Goal: Information Seeking & Learning: Learn about a topic

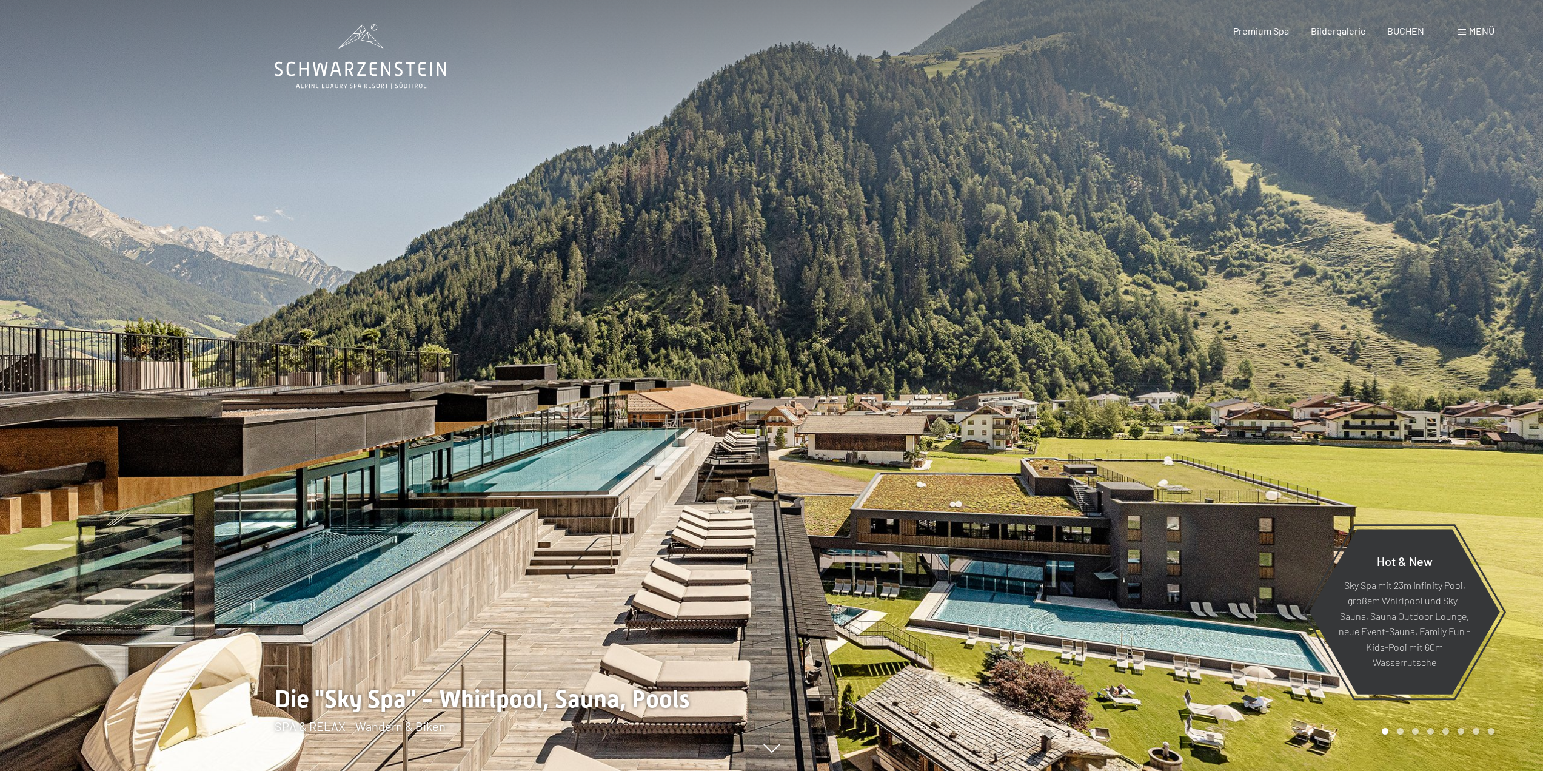
click at [765, 33] on span "Menü" at bounding box center [1481, 31] width 25 height 12
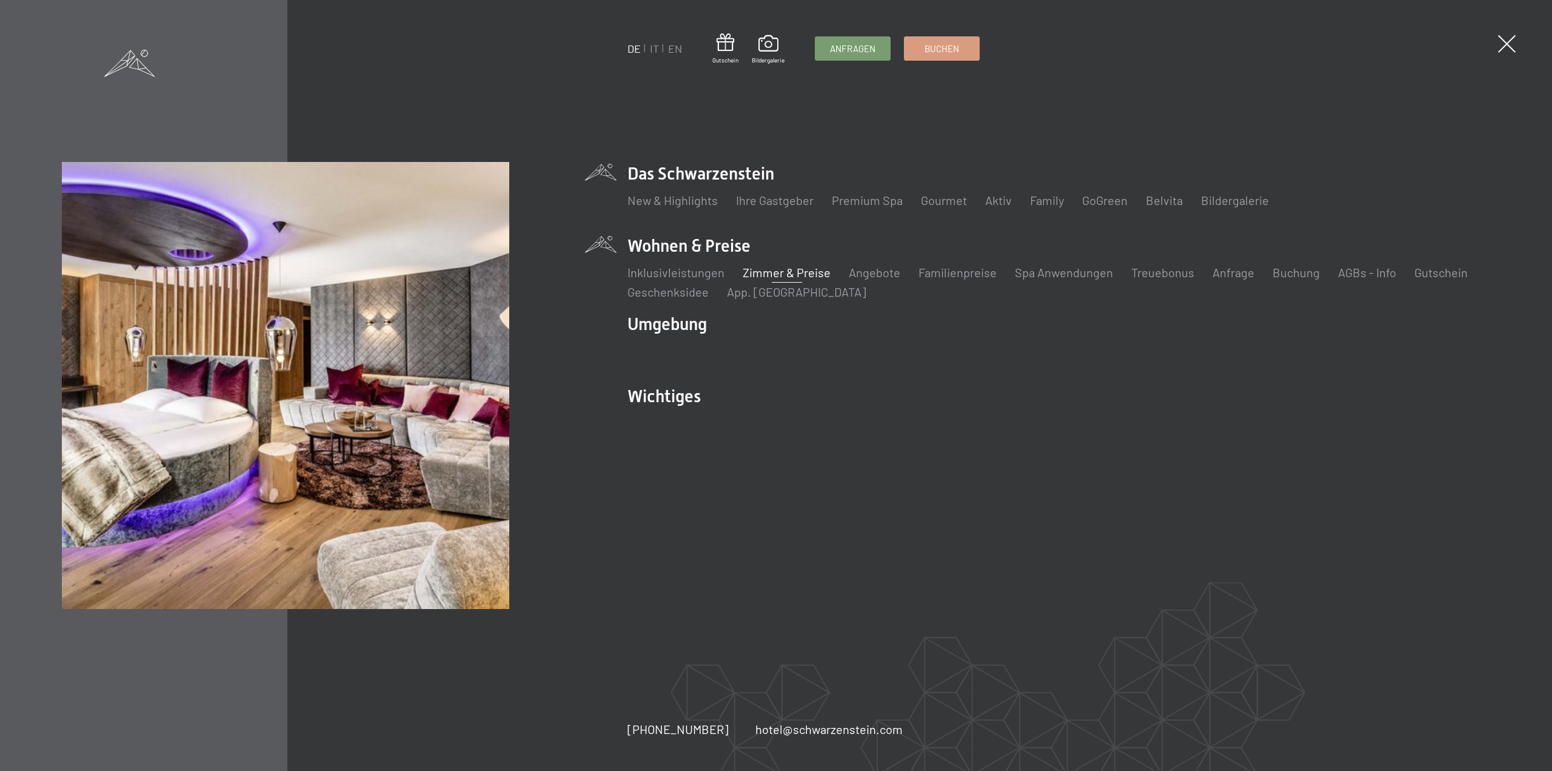
click at [764, 270] on link "Zimmer & Preise" at bounding box center [787, 272] width 88 height 15
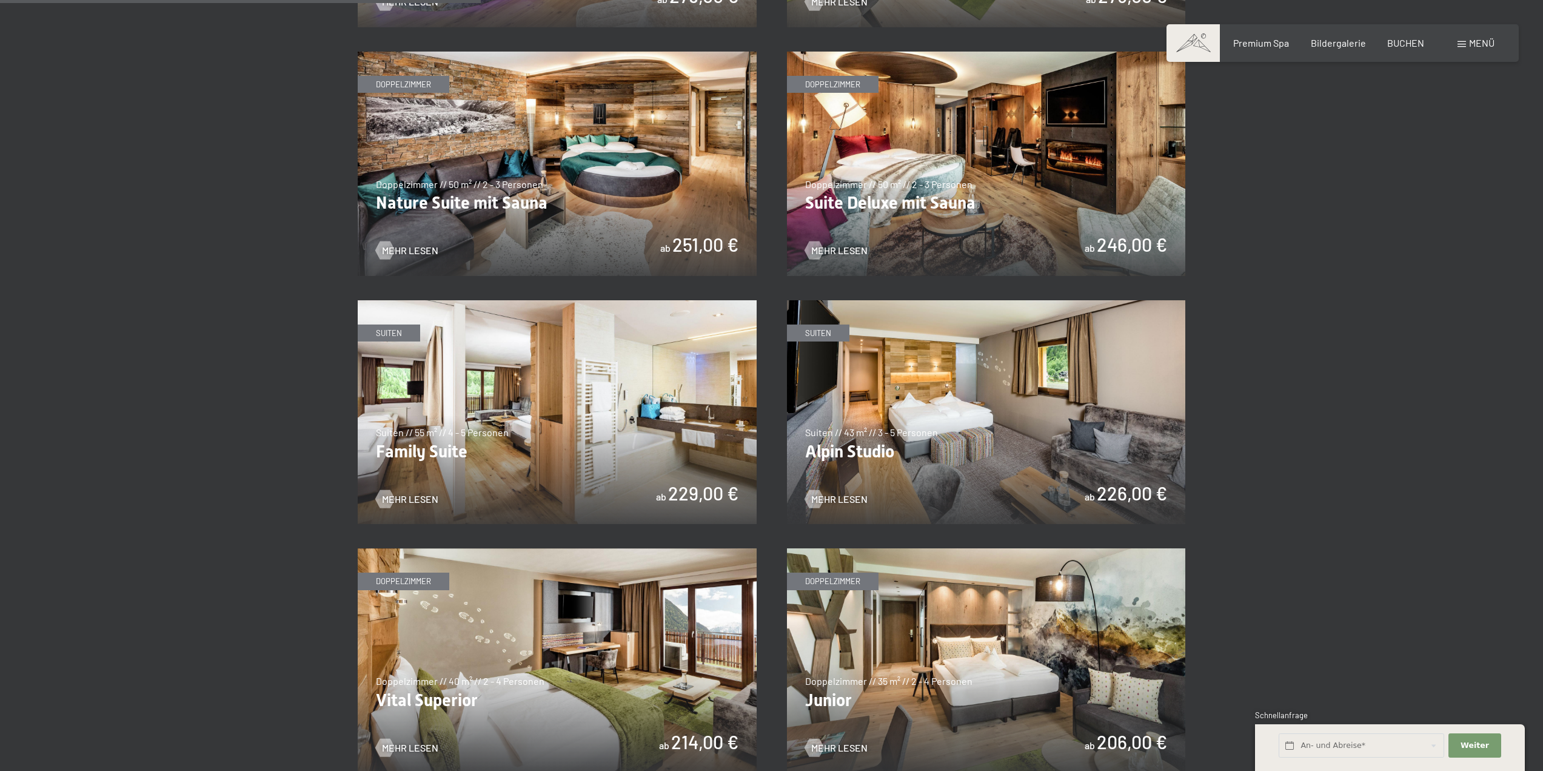
scroll to position [1273, 0]
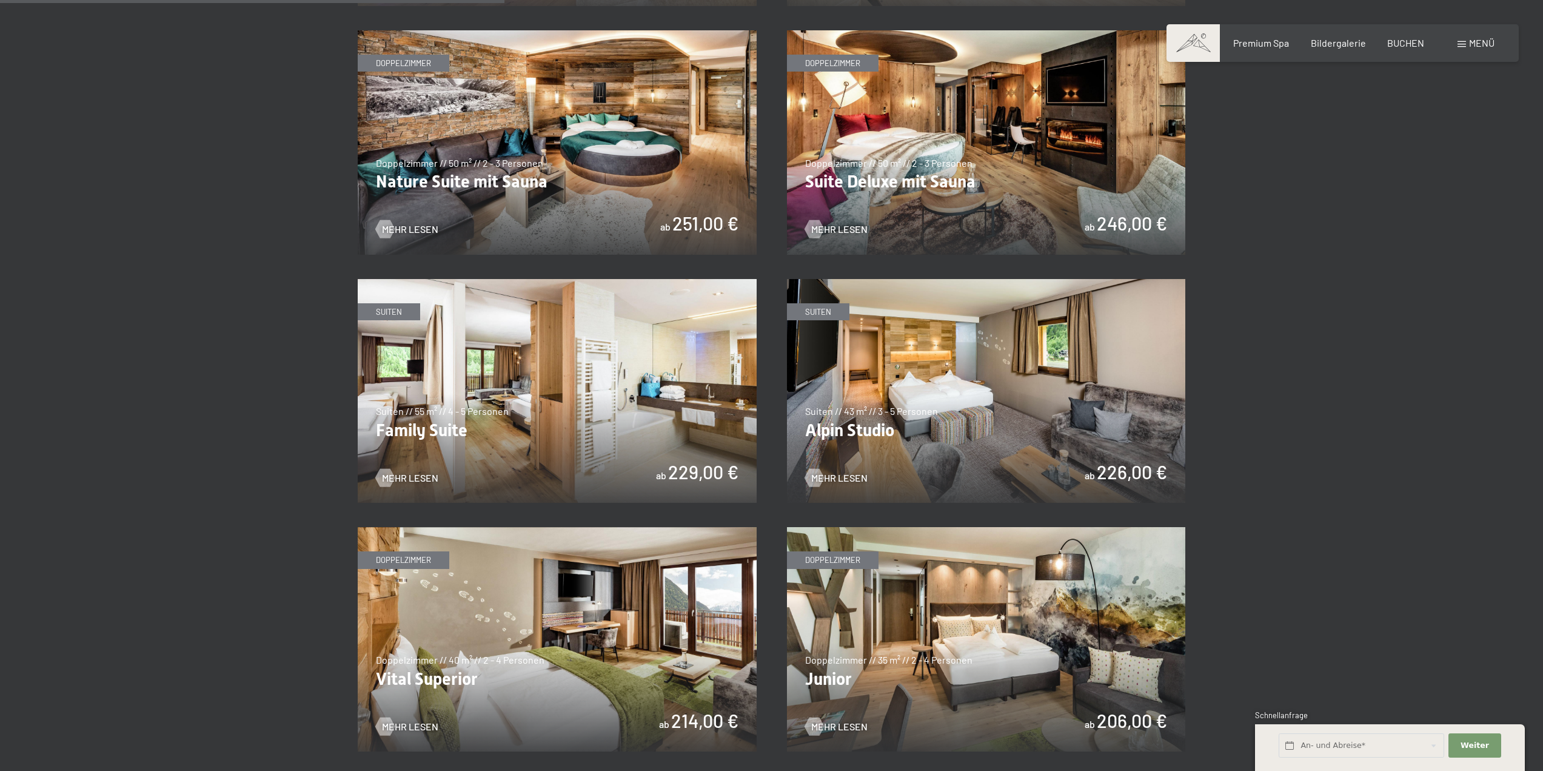
click at [509, 448] on img at bounding box center [557, 391] width 399 height 224
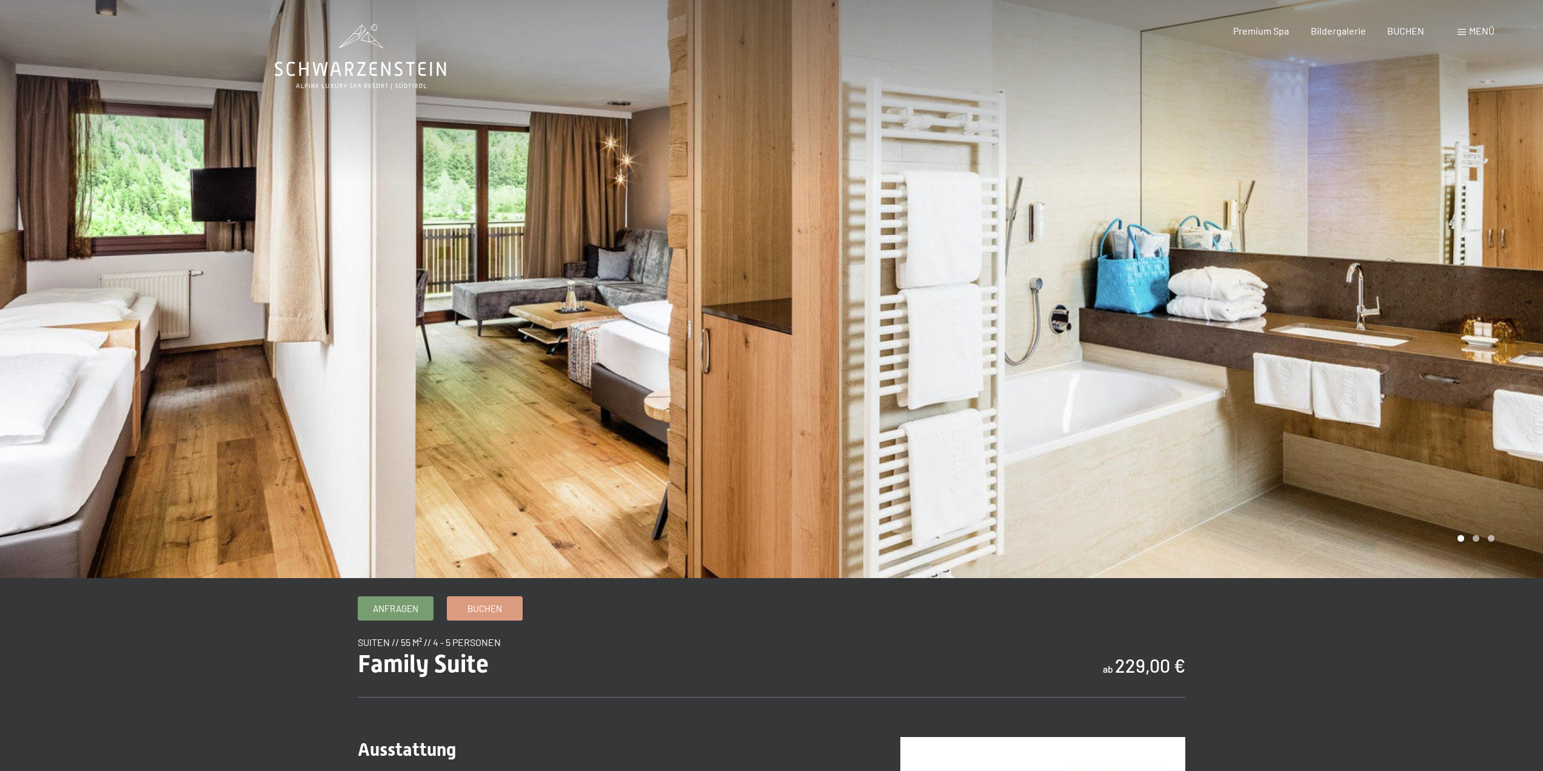
click at [1525, 264] on div at bounding box center [1158, 289] width 772 height 578
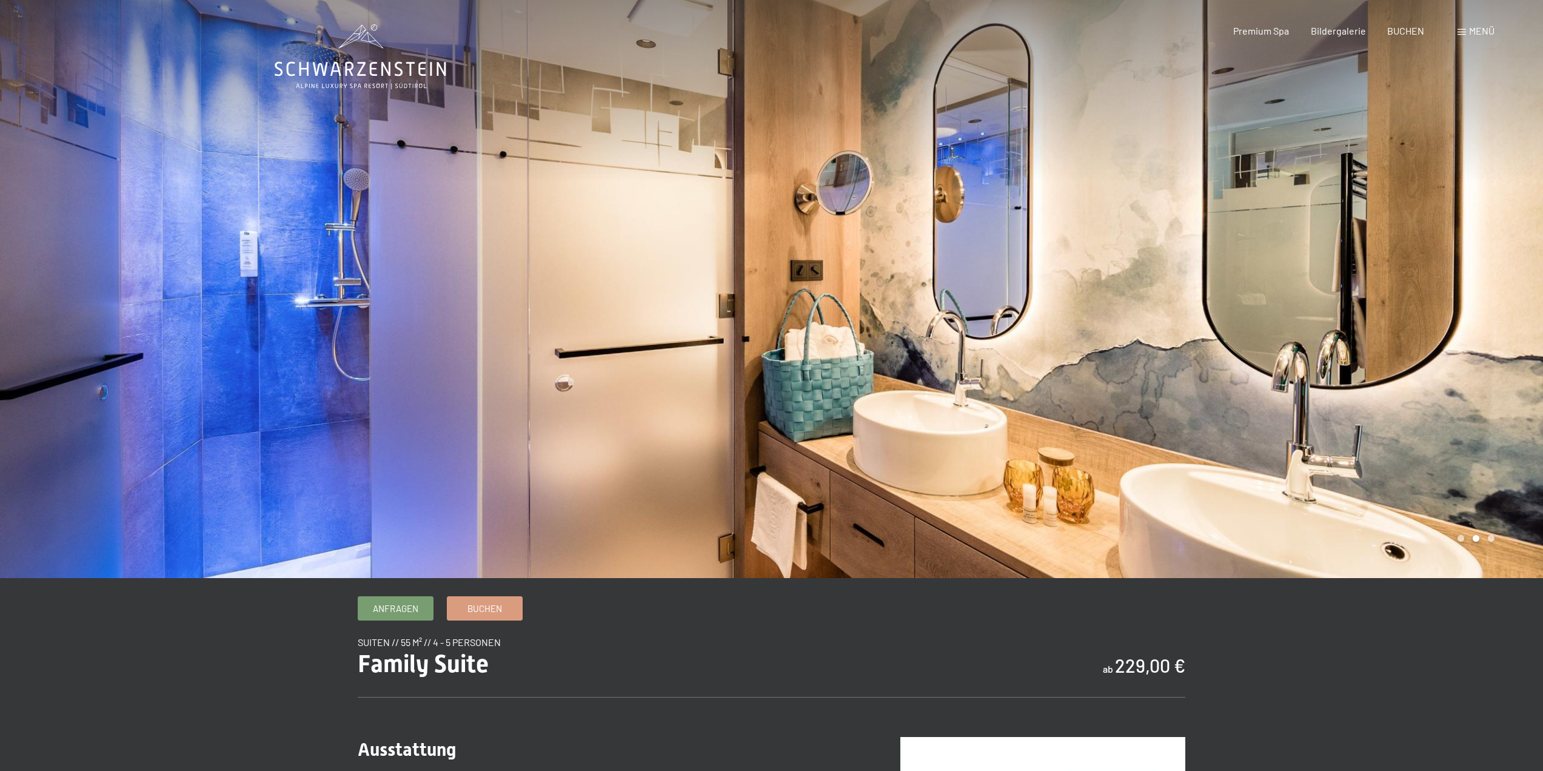
click at [1525, 264] on div at bounding box center [1158, 289] width 772 height 578
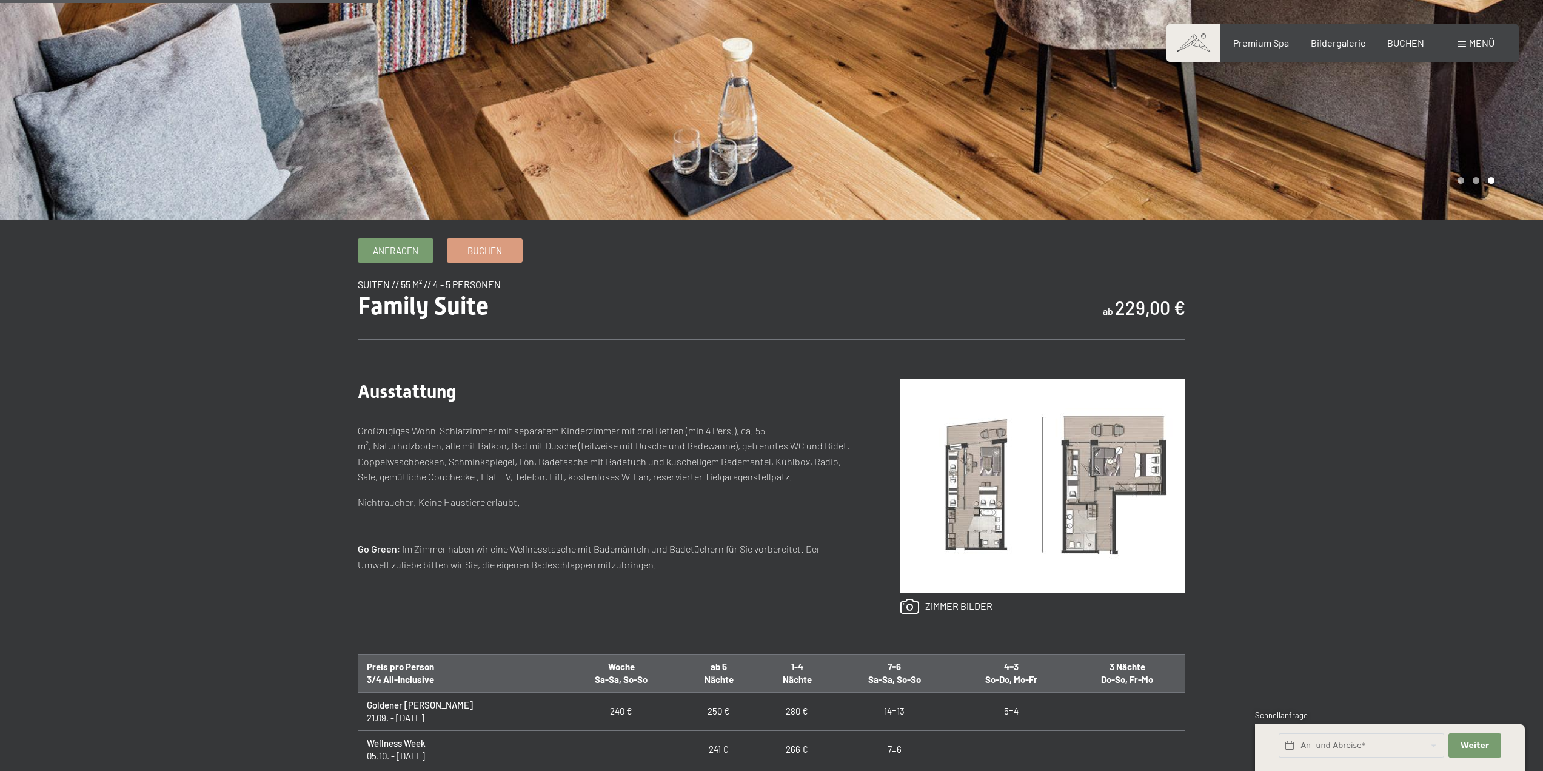
scroll to position [364, 0]
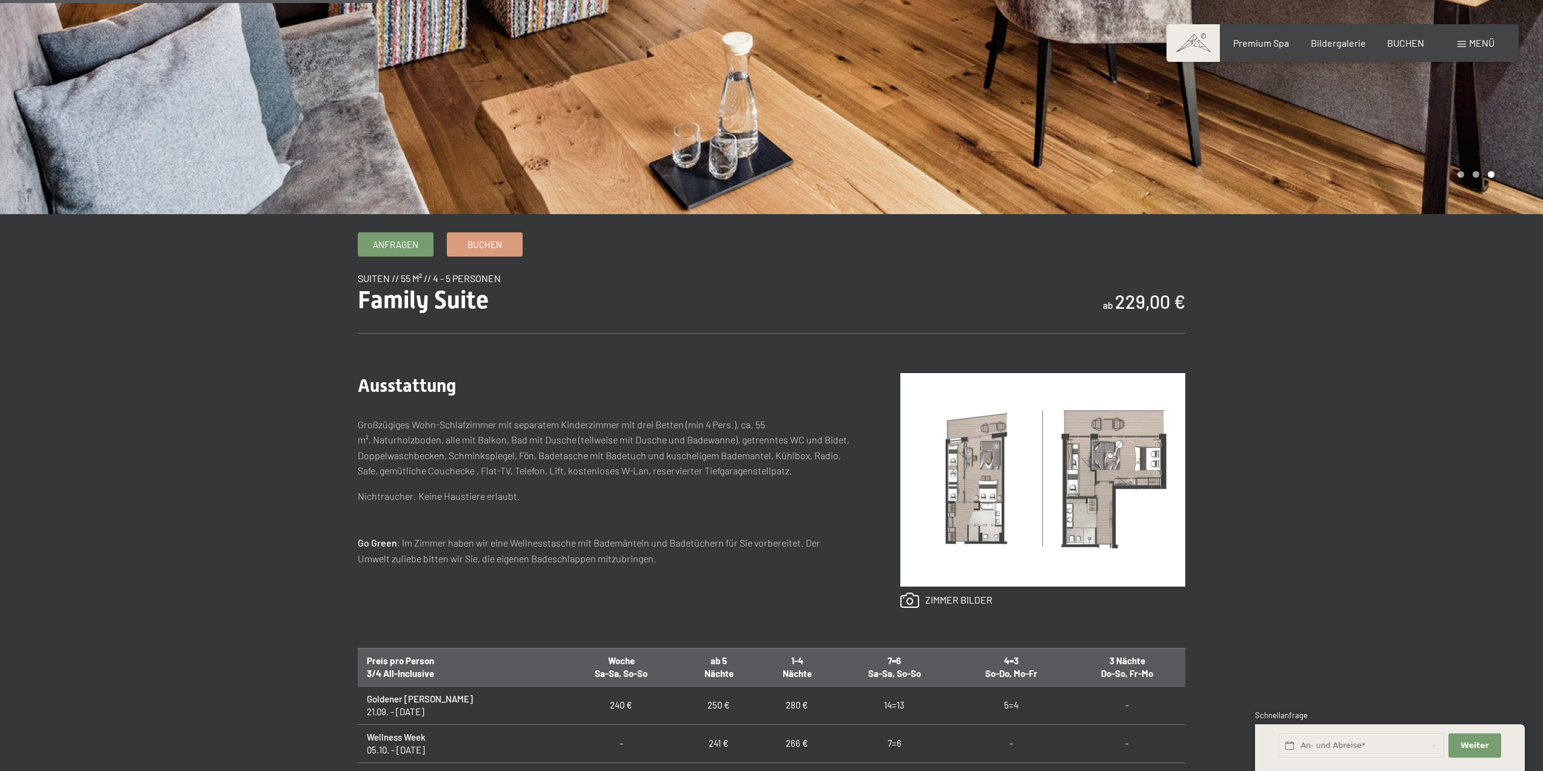
click at [1094, 468] on img at bounding box center [1042, 479] width 285 height 213
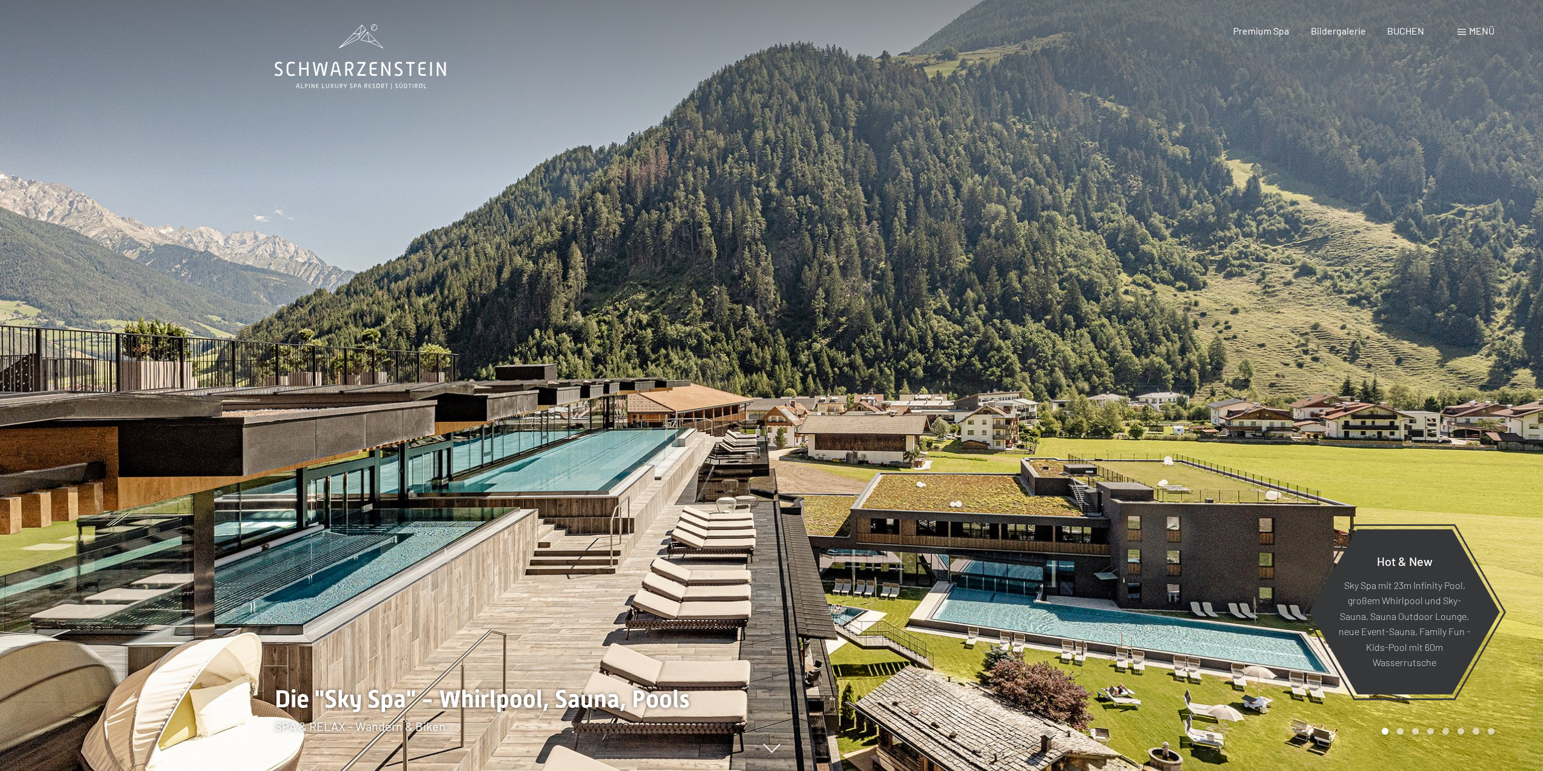
click at [1480, 29] on span "Menü" at bounding box center [1481, 31] width 25 height 12
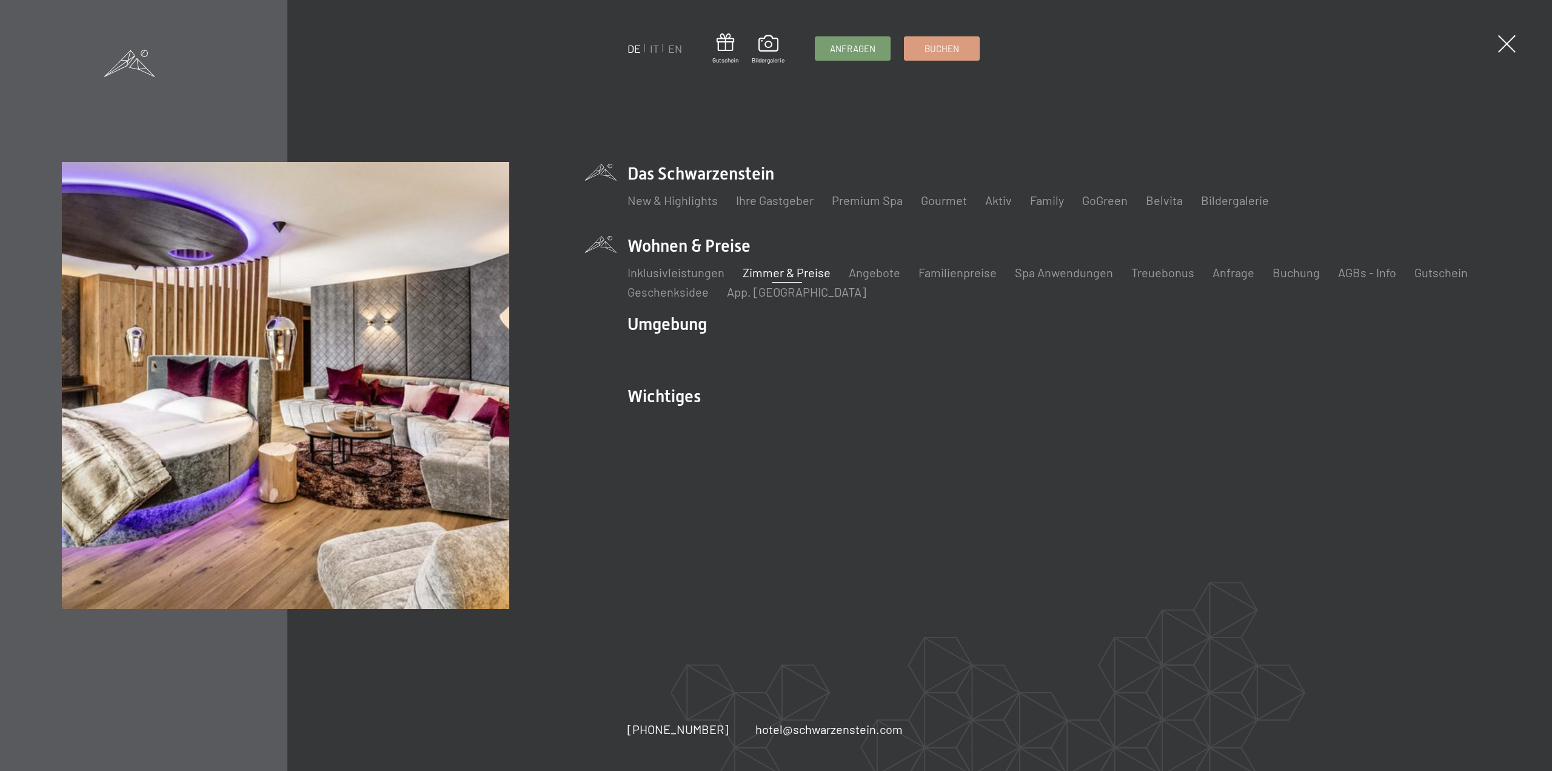
click at [769, 273] on link "Zimmer & Preise" at bounding box center [787, 272] width 88 height 15
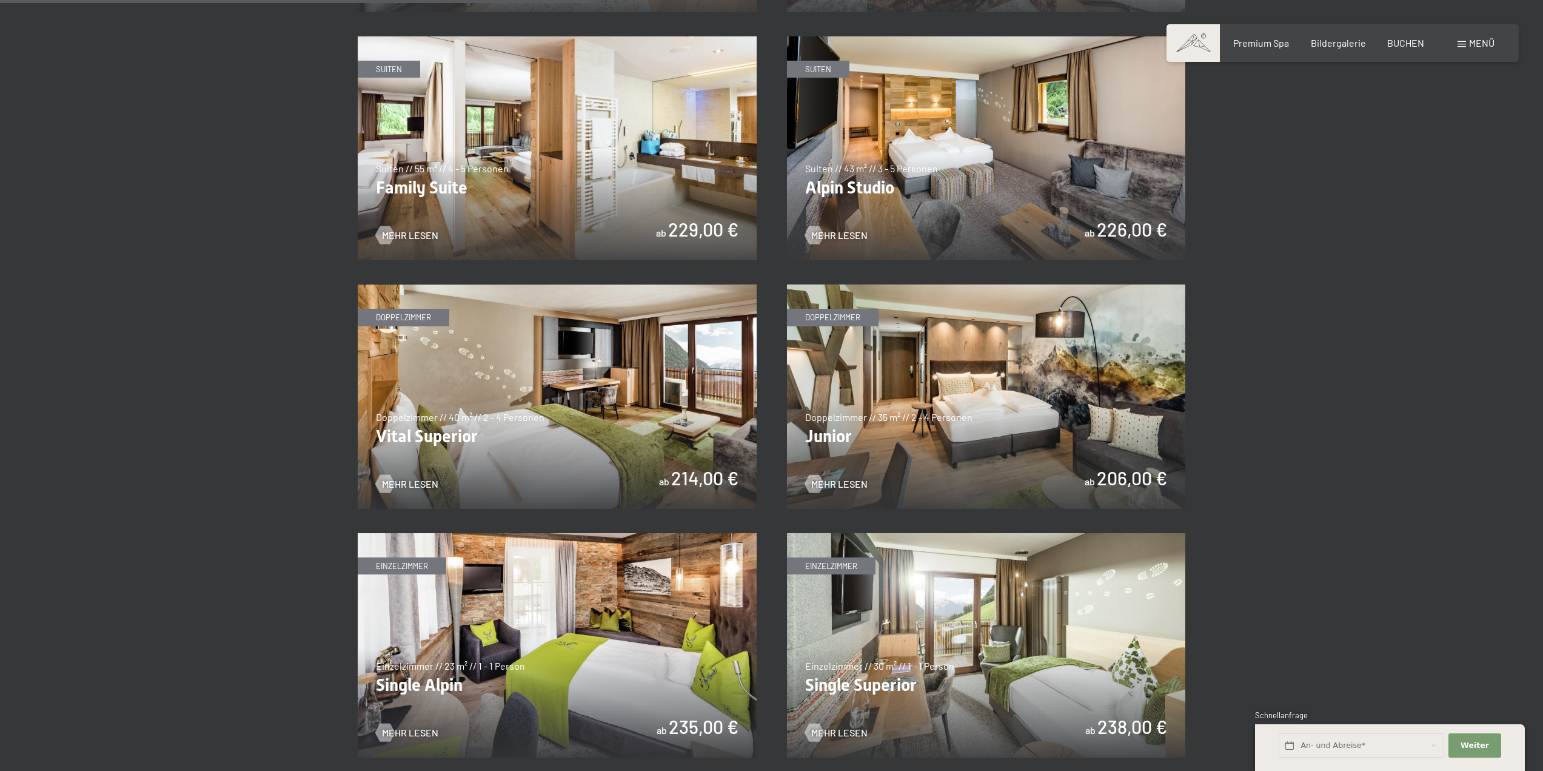
scroll to position [1455, 0]
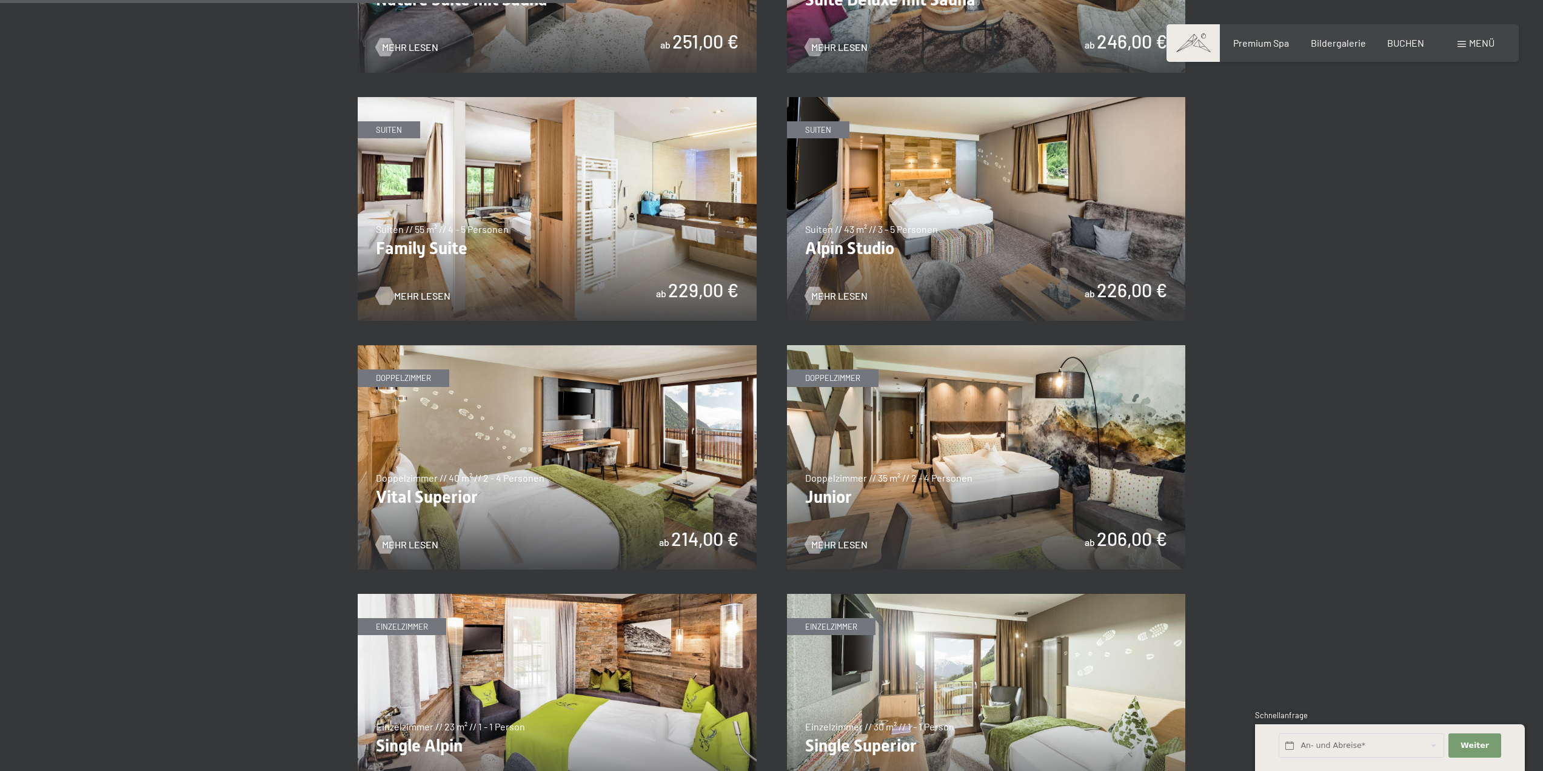
click at [431, 293] on span "Mehr Lesen" at bounding box center [422, 295] width 56 height 13
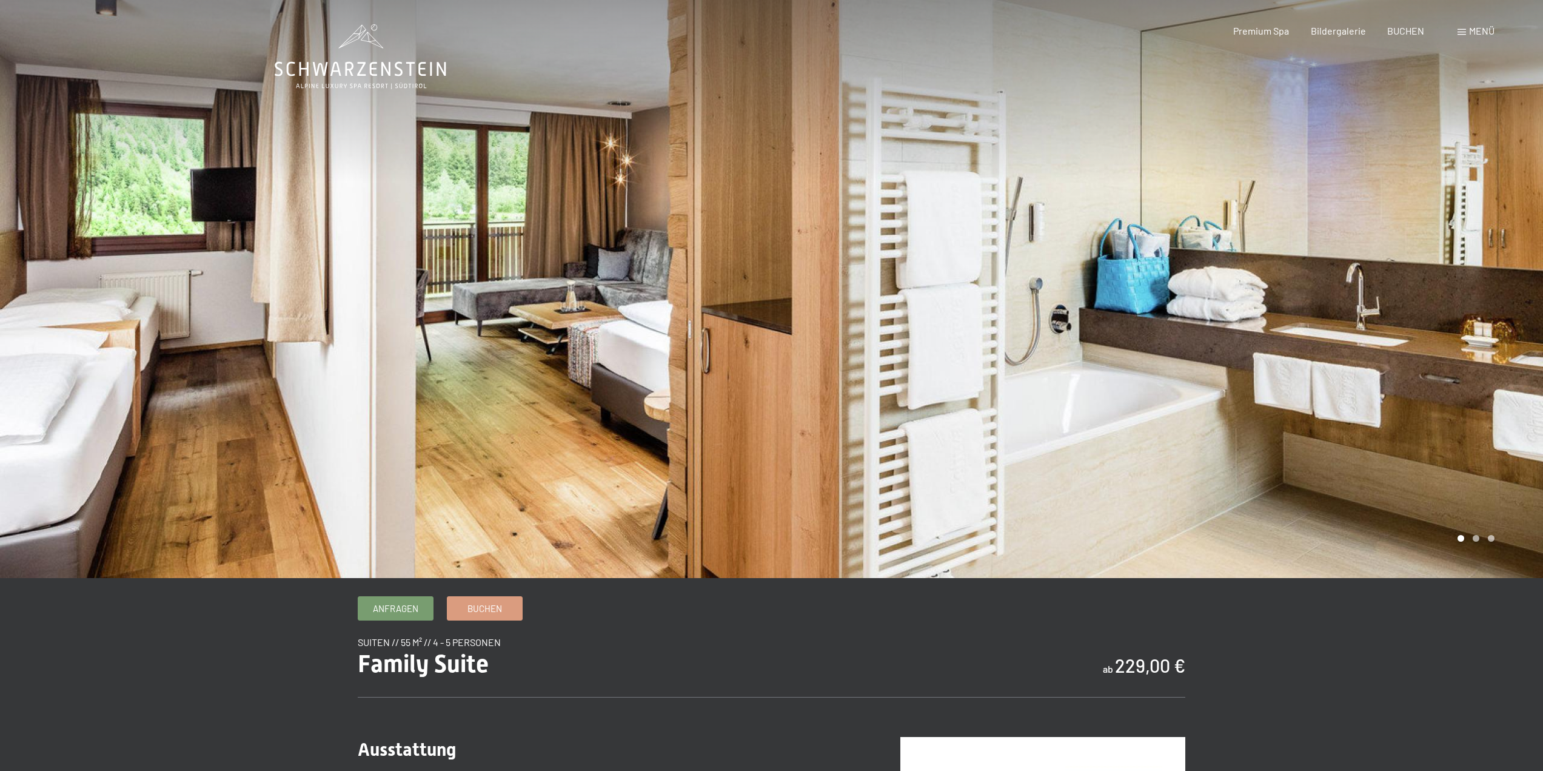
click at [1530, 327] on div at bounding box center [1158, 289] width 772 height 578
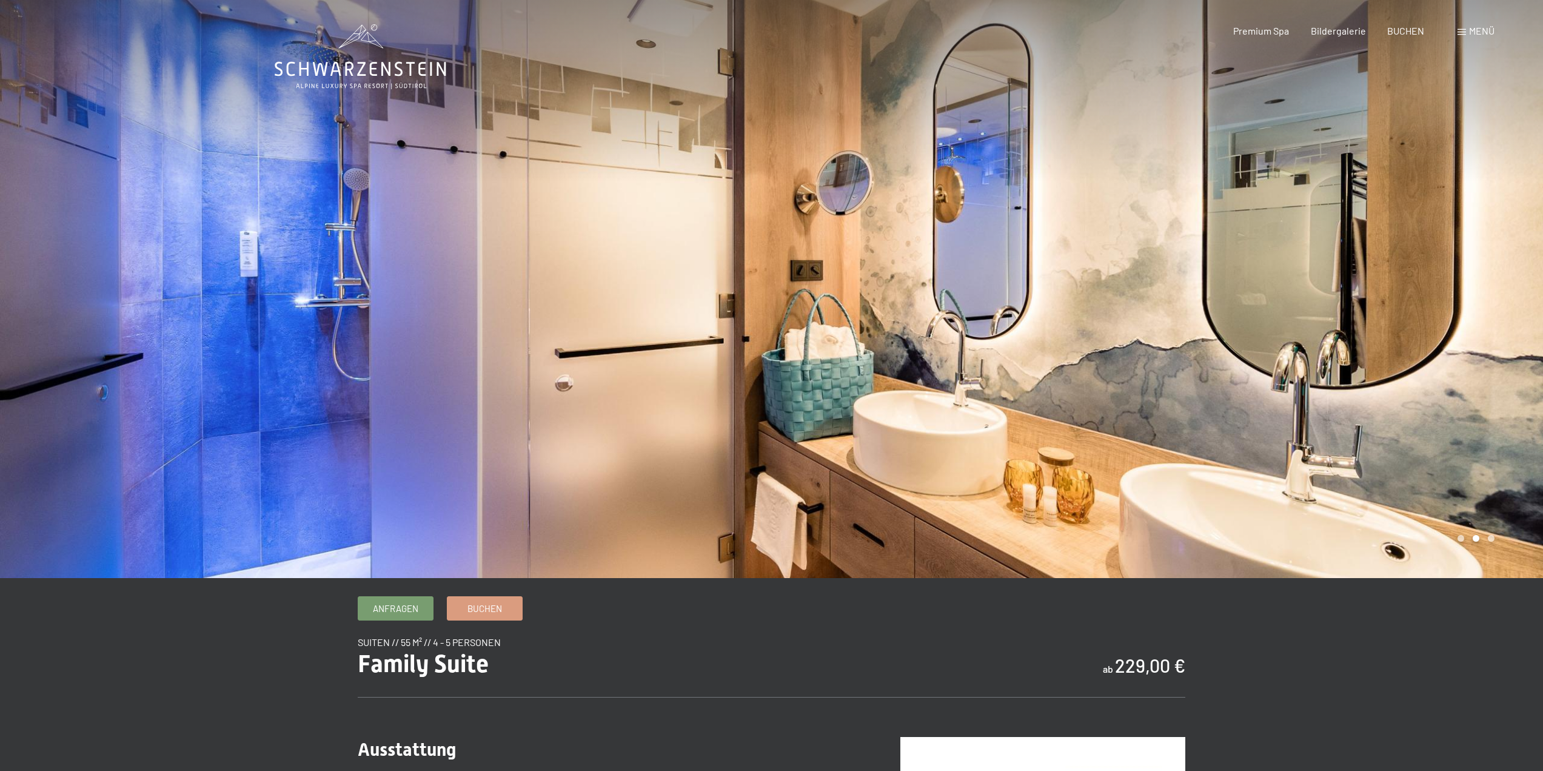
click at [1530, 327] on div at bounding box center [1158, 289] width 772 height 578
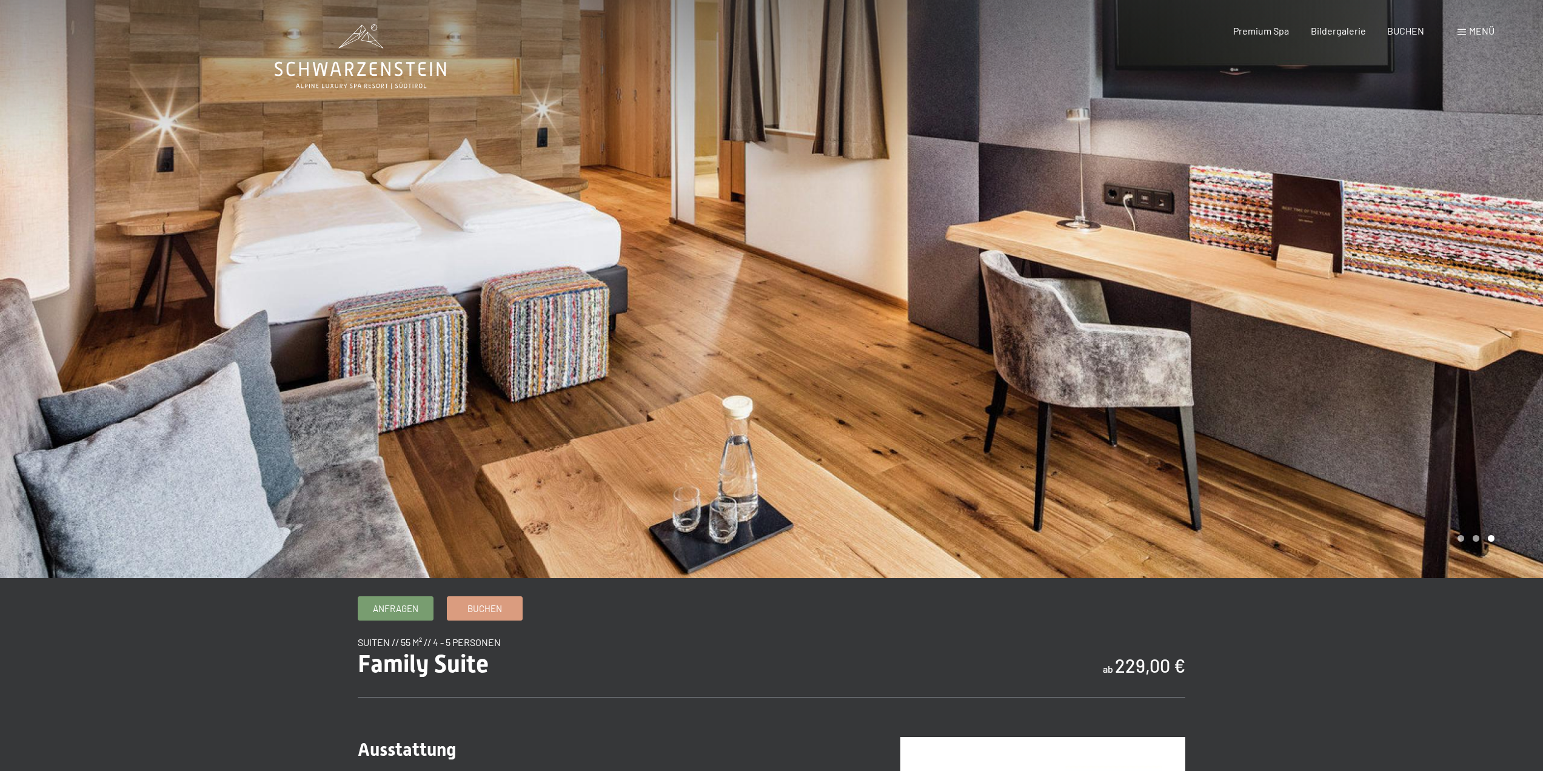
click at [1529, 327] on div at bounding box center [1158, 289] width 772 height 578
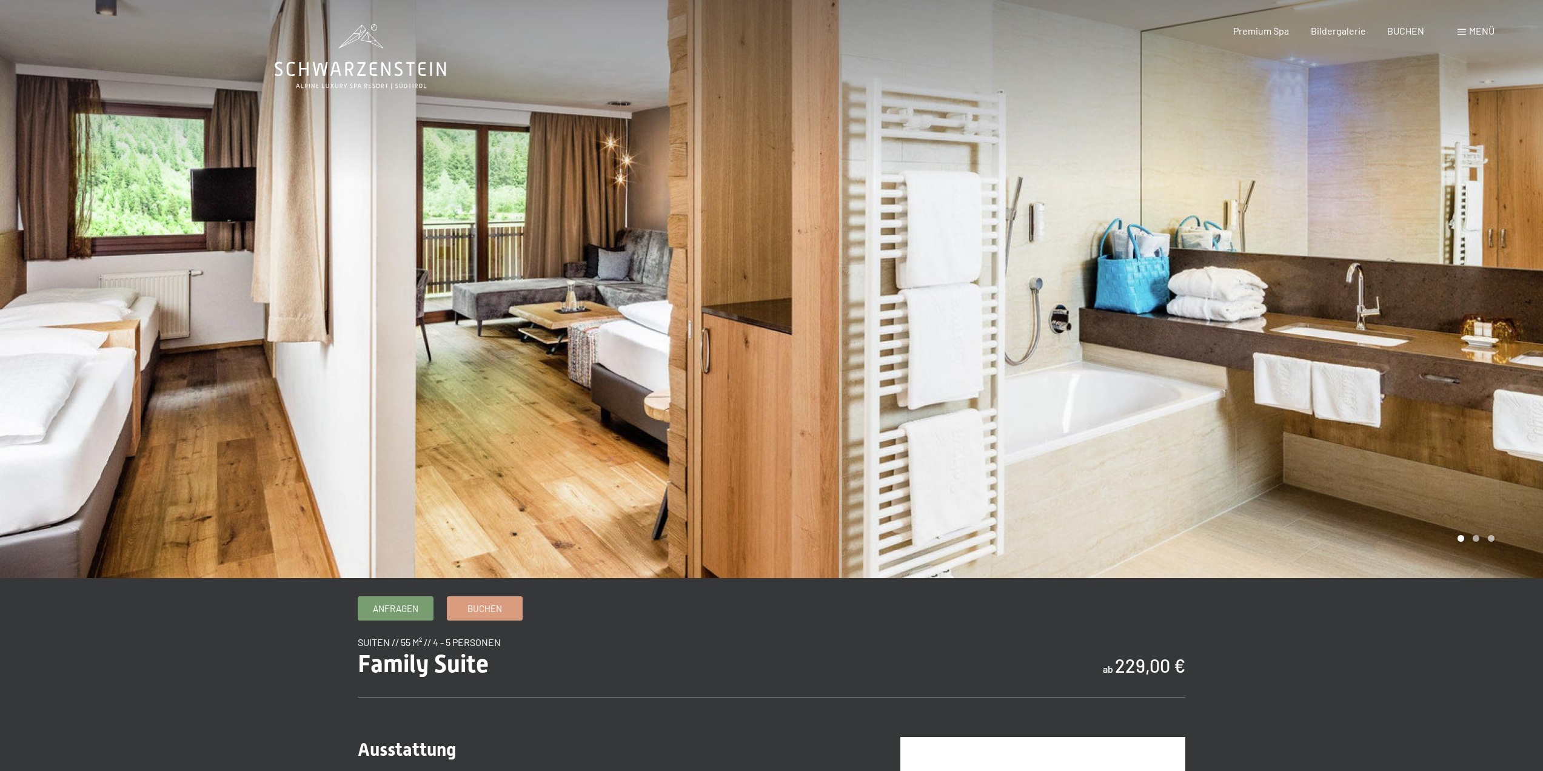
click at [1529, 327] on div at bounding box center [1158, 289] width 772 height 578
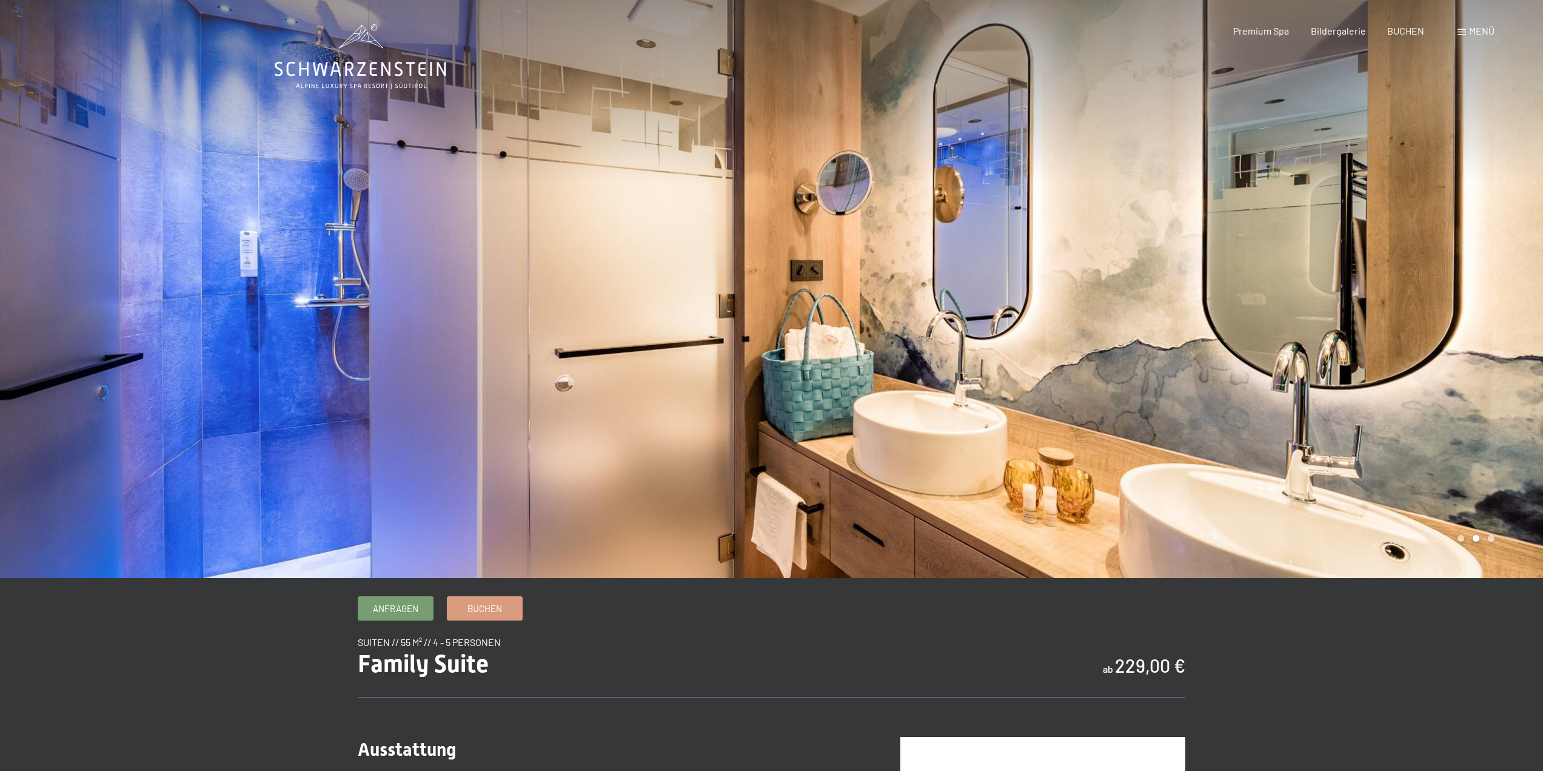
click at [1529, 327] on div at bounding box center [1158, 289] width 772 height 578
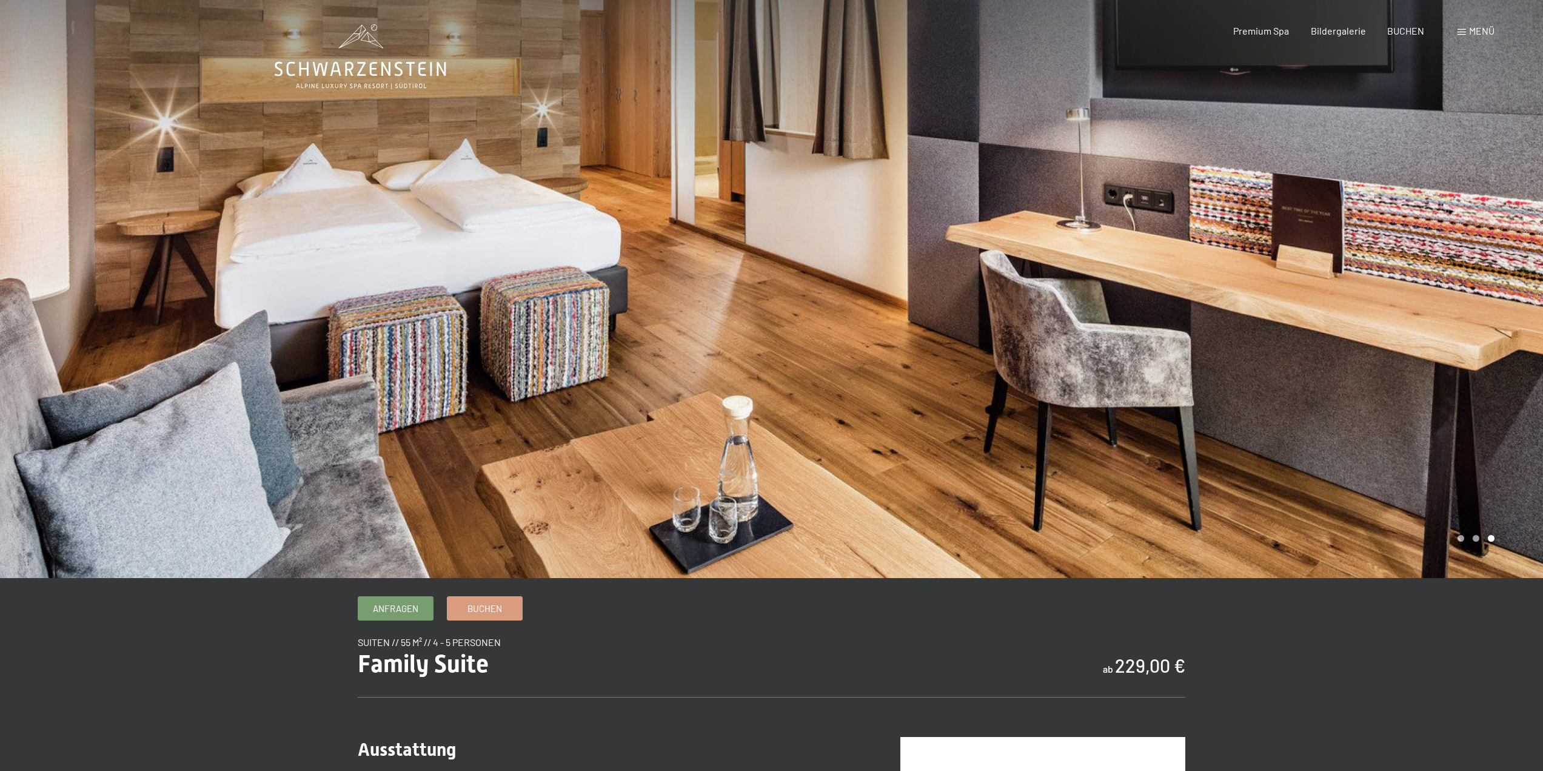
click at [1529, 327] on div at bounding box center [1158, 289] width 772 height 578
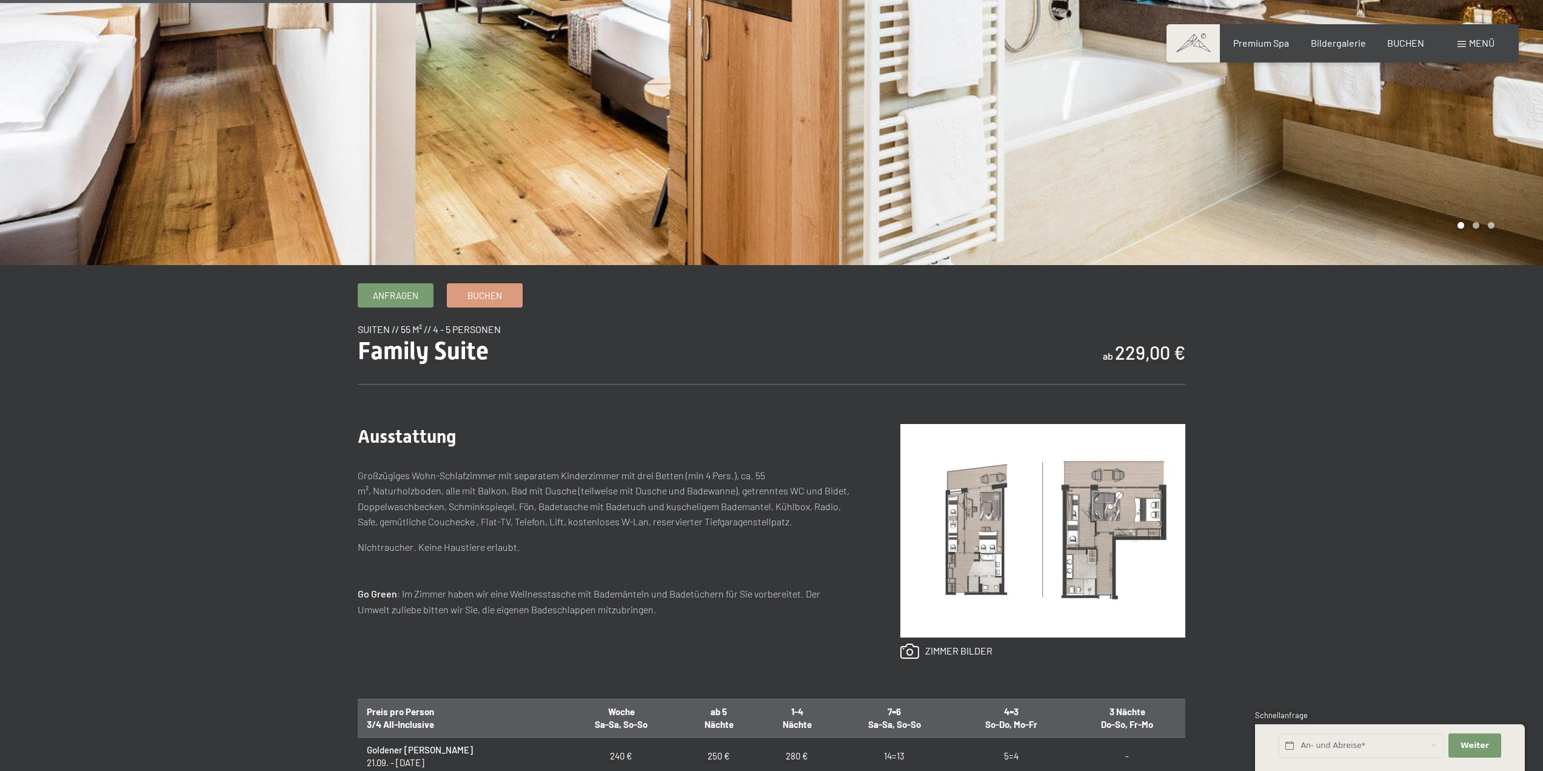
scroll to position [424, 0]
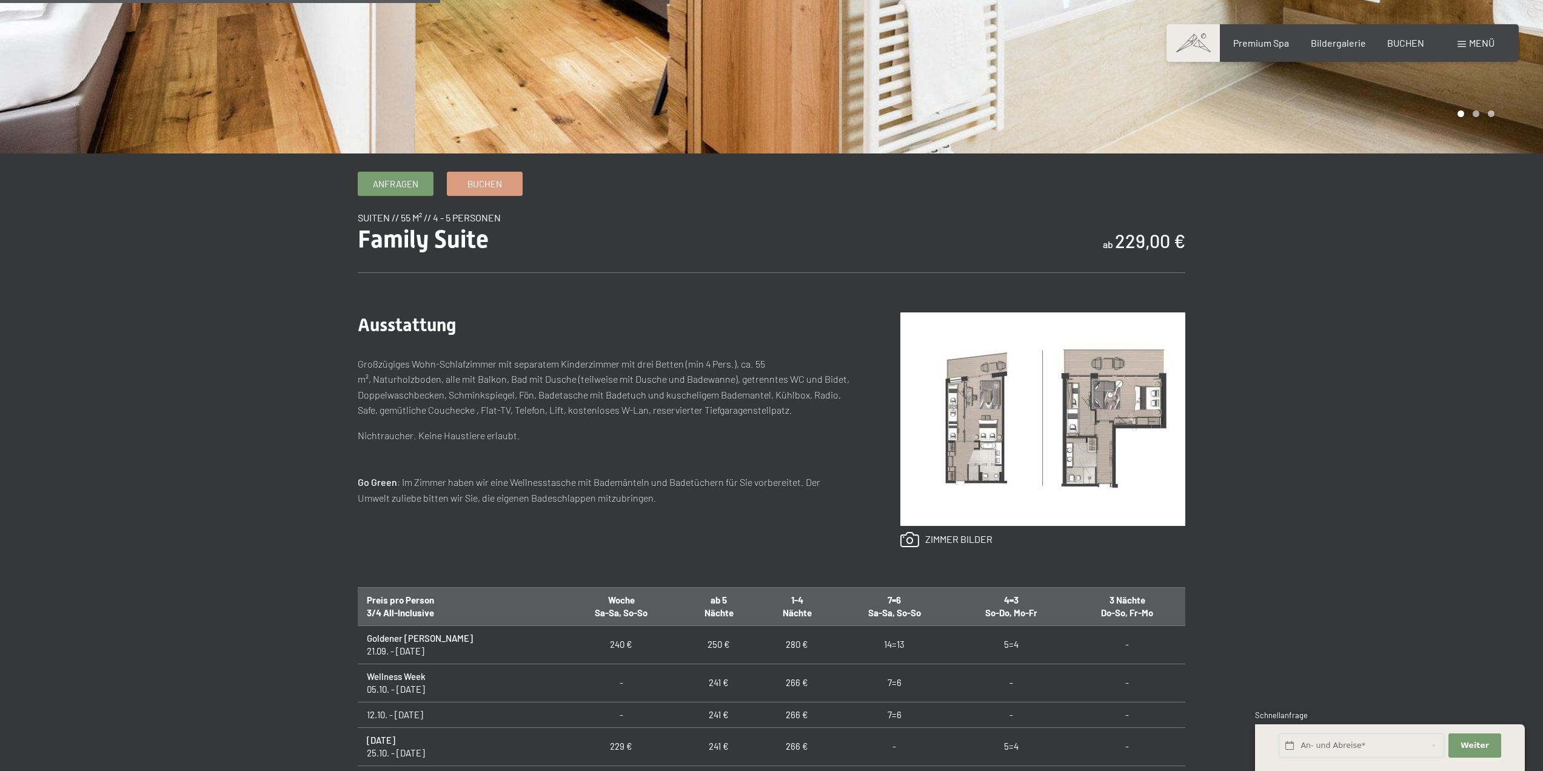
click at [971, 420] on img at bounding box center [1042, 418] width 285 height 213
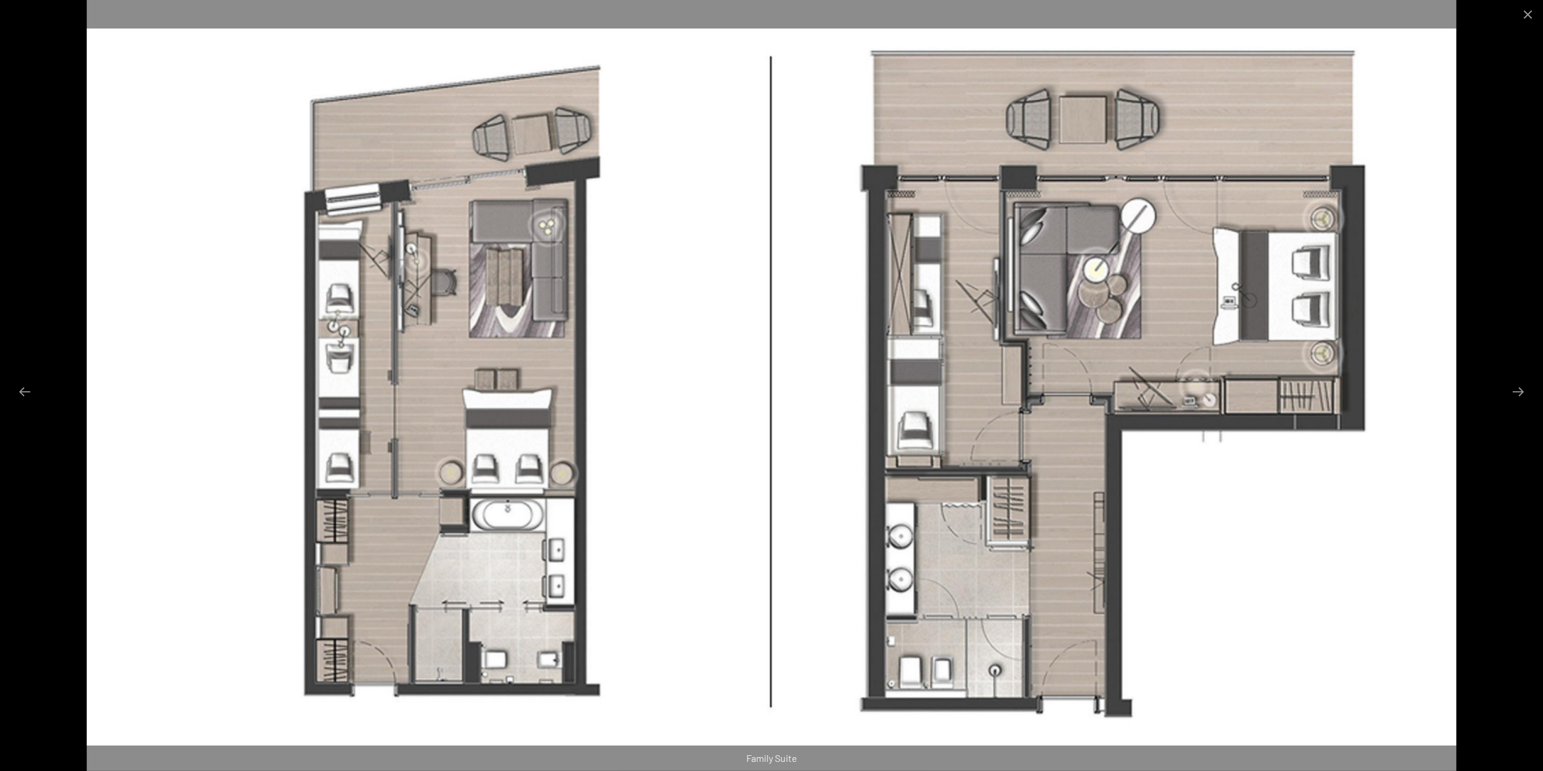
scroll to position [546, 0]
click at [1529, 13] on button "Close gallery" at bounding box center [1528, 14] width 30 height 28
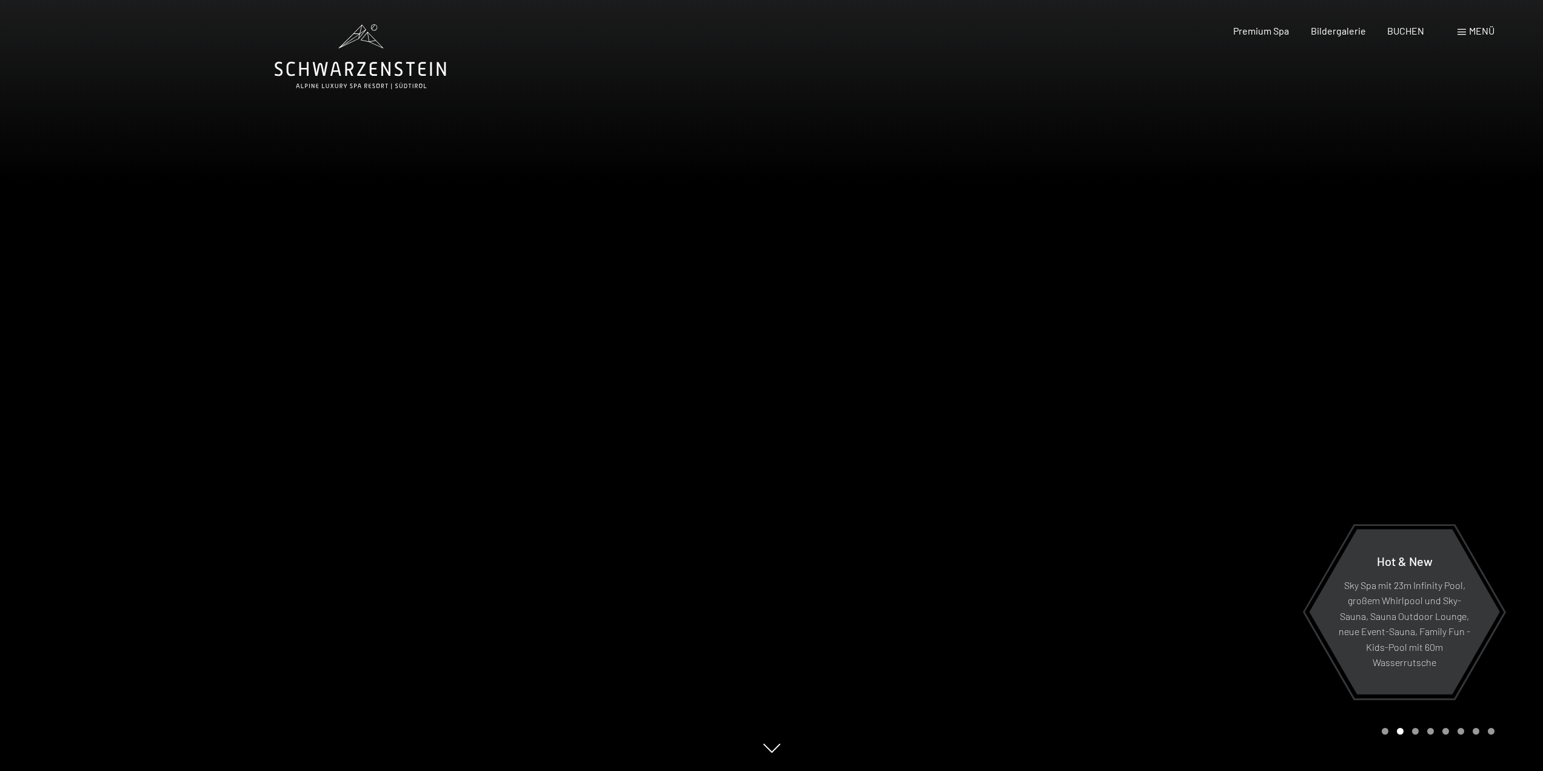
click at [1481, 28] on span "Menü" at bounding box center [1481, 31] width 25 height 12
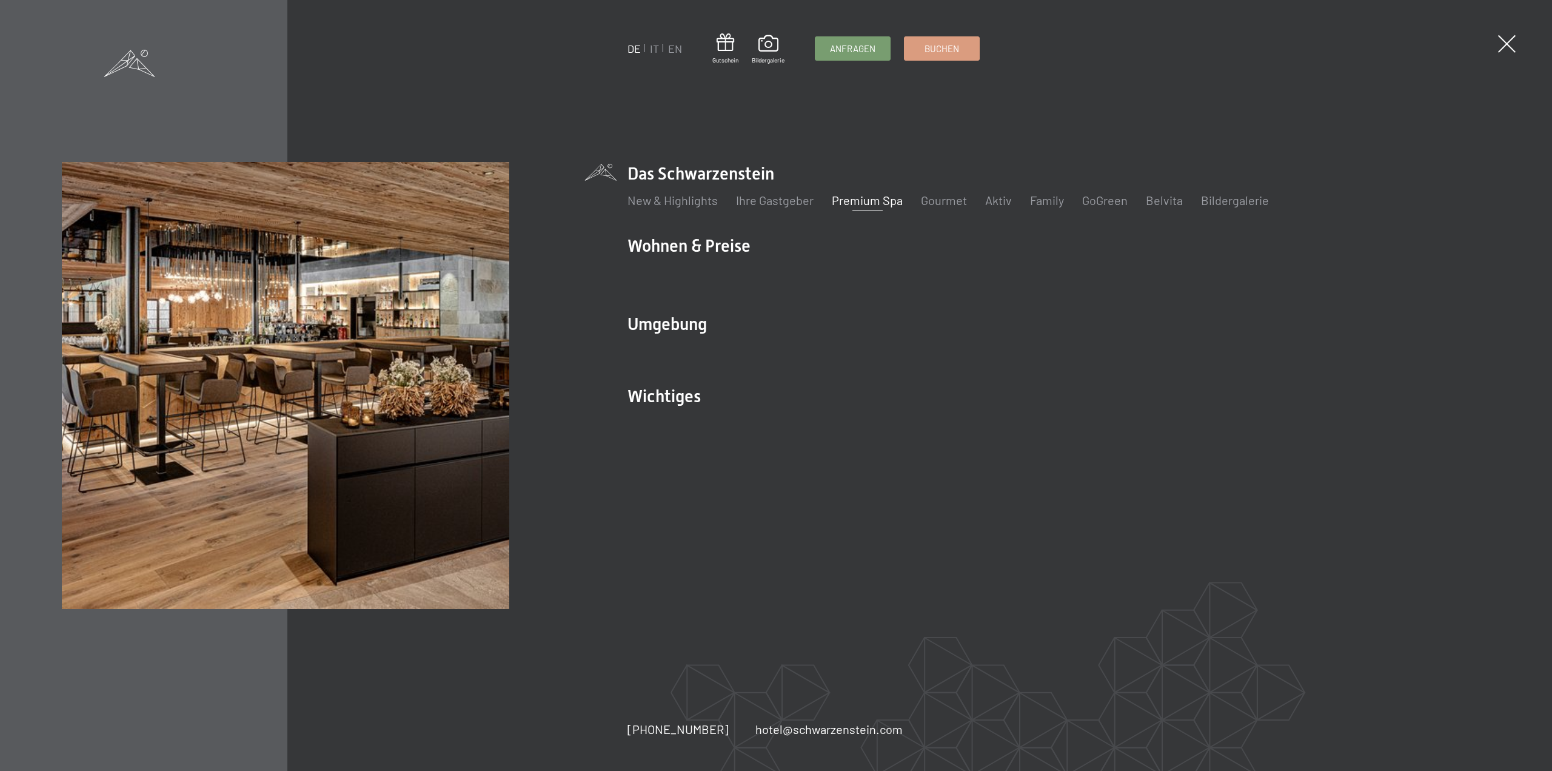
click at [869, 199] on link "Premium Spa" at bounding box center [867, 200] width 71 height 15
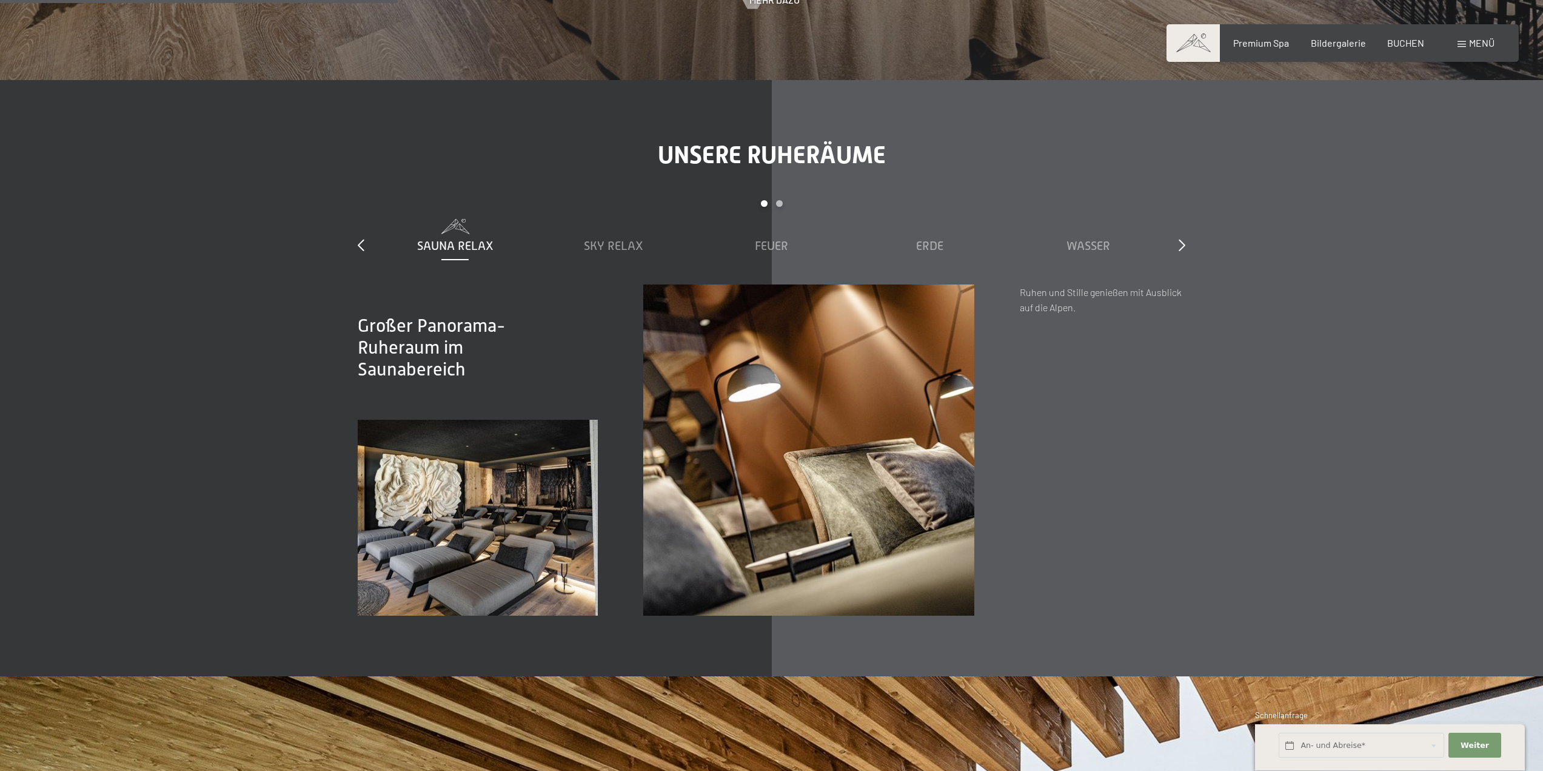
scroll to position [2365, 0]
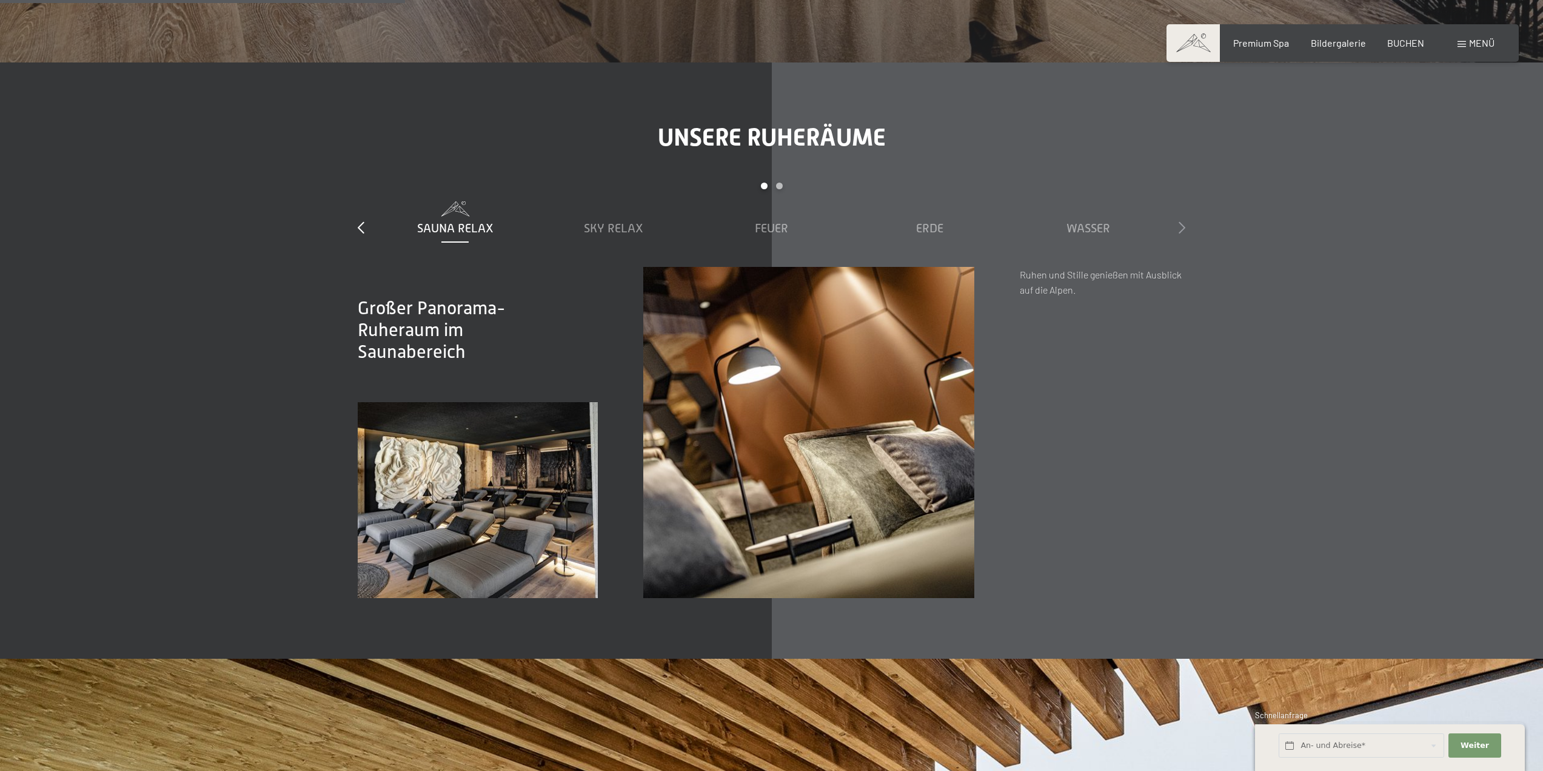
click at [1181, 221] on icon at bounding box center [1182, 227] width 7 height 12
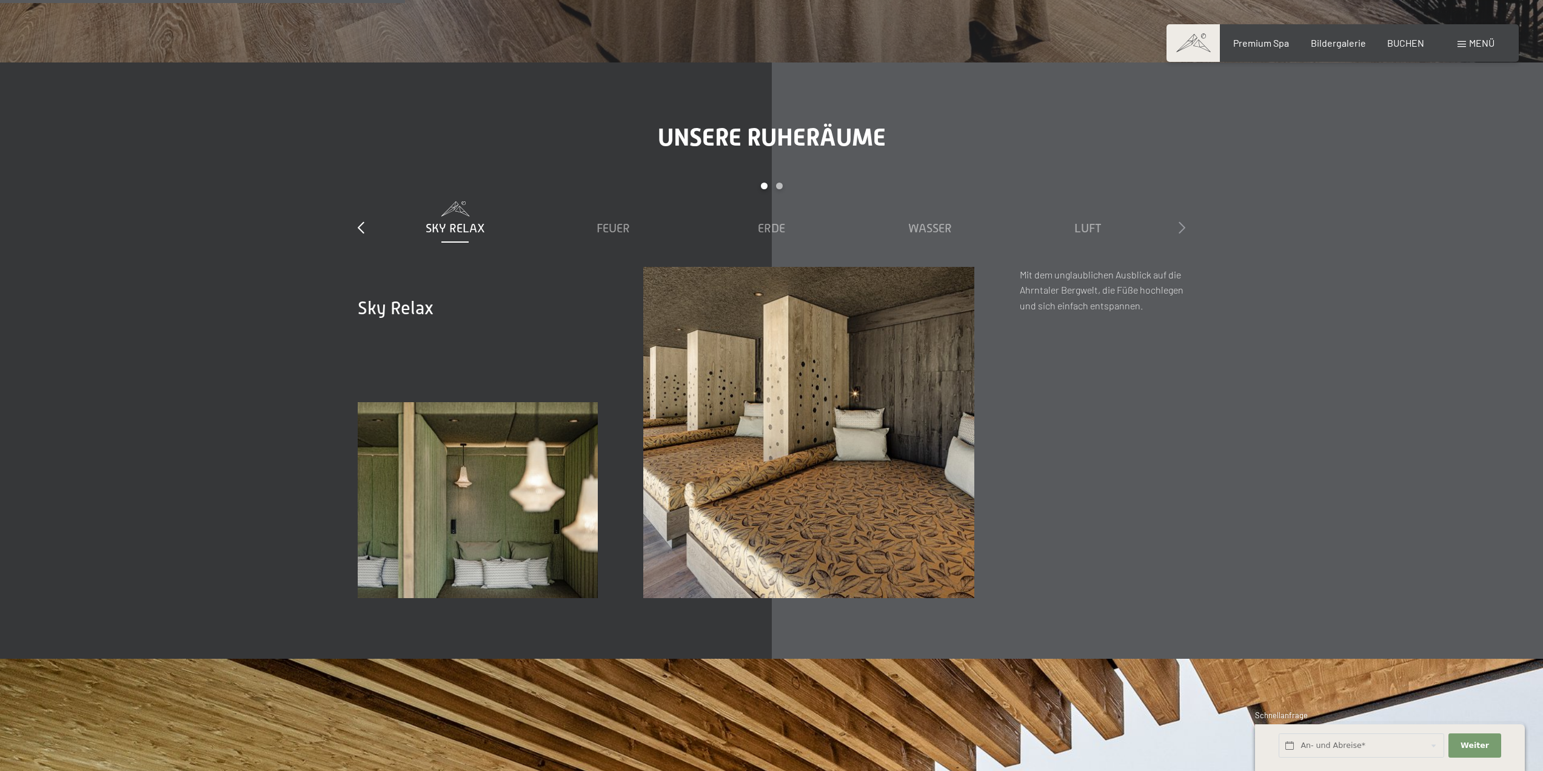
click at [1181, 221] on icon at bounding box center [1182, 227] width 7 height 12
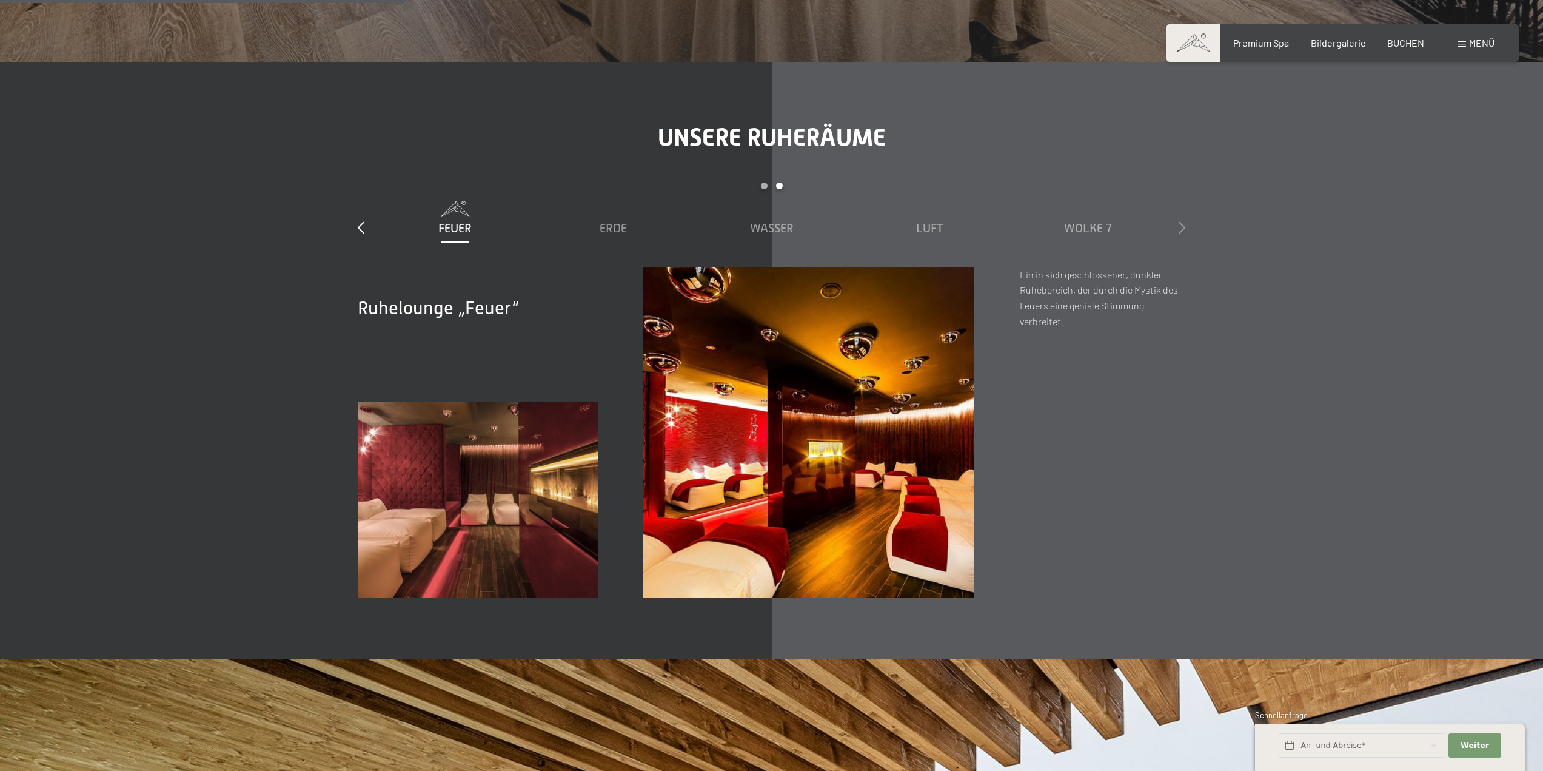
click at [1181, 221] on icon at bounding box center [1182, 227] width 7 height 12
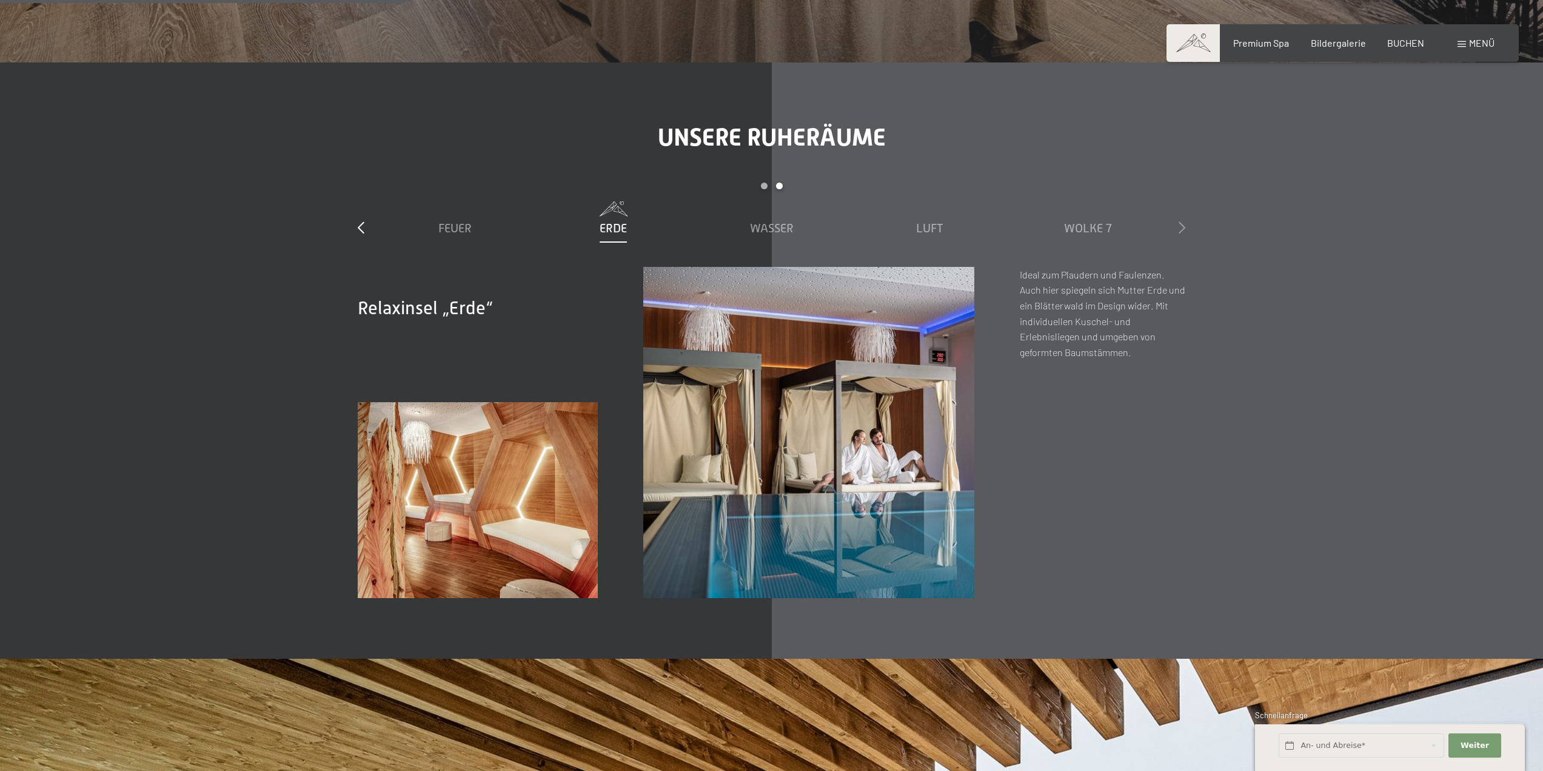
click at [1181, 221] on icon at bounding box center [1182, 227] width 7 height 12
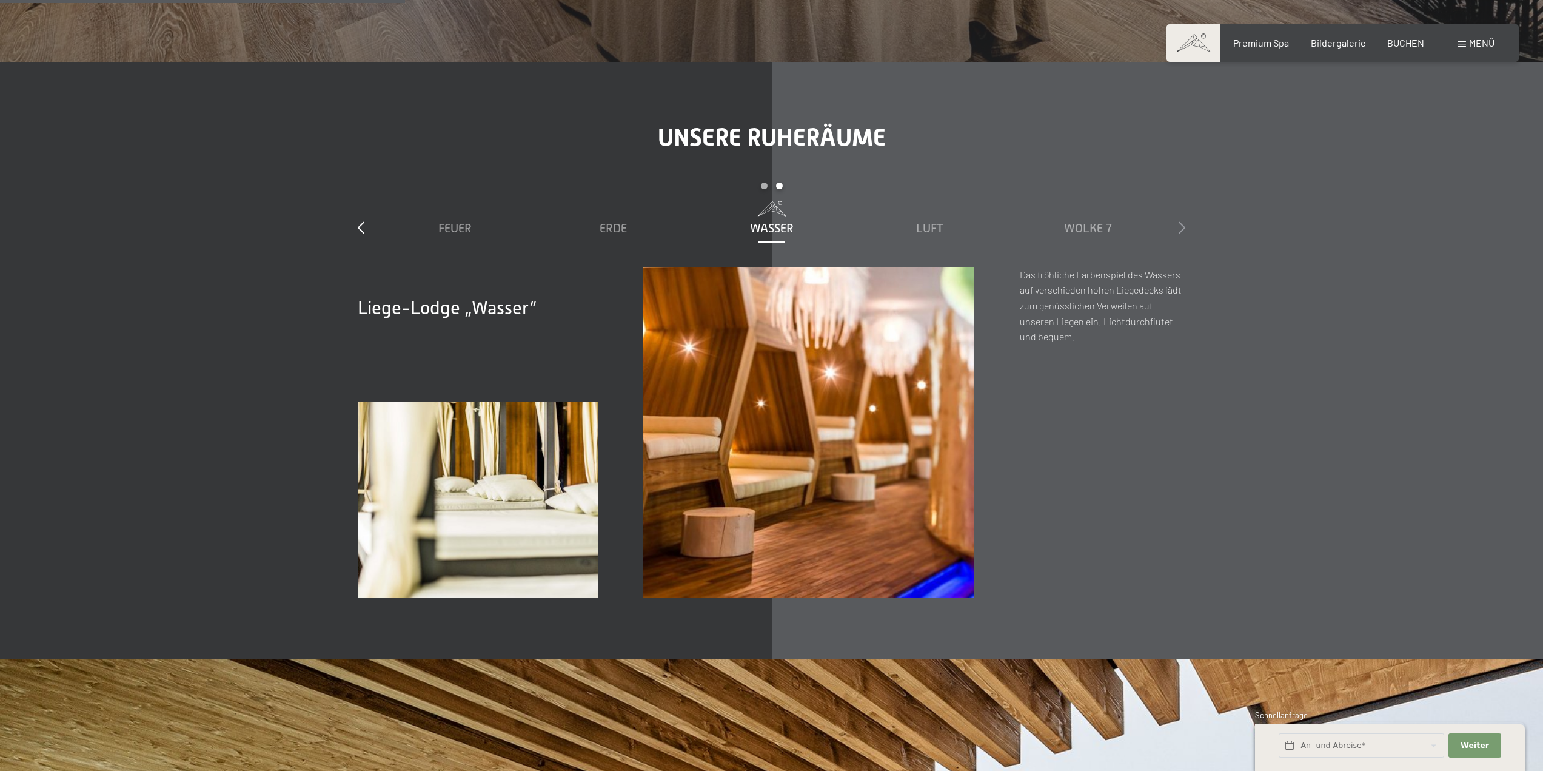
click at [1181, 221] on icon at bounding box center [1182, 227] width 7 height 12
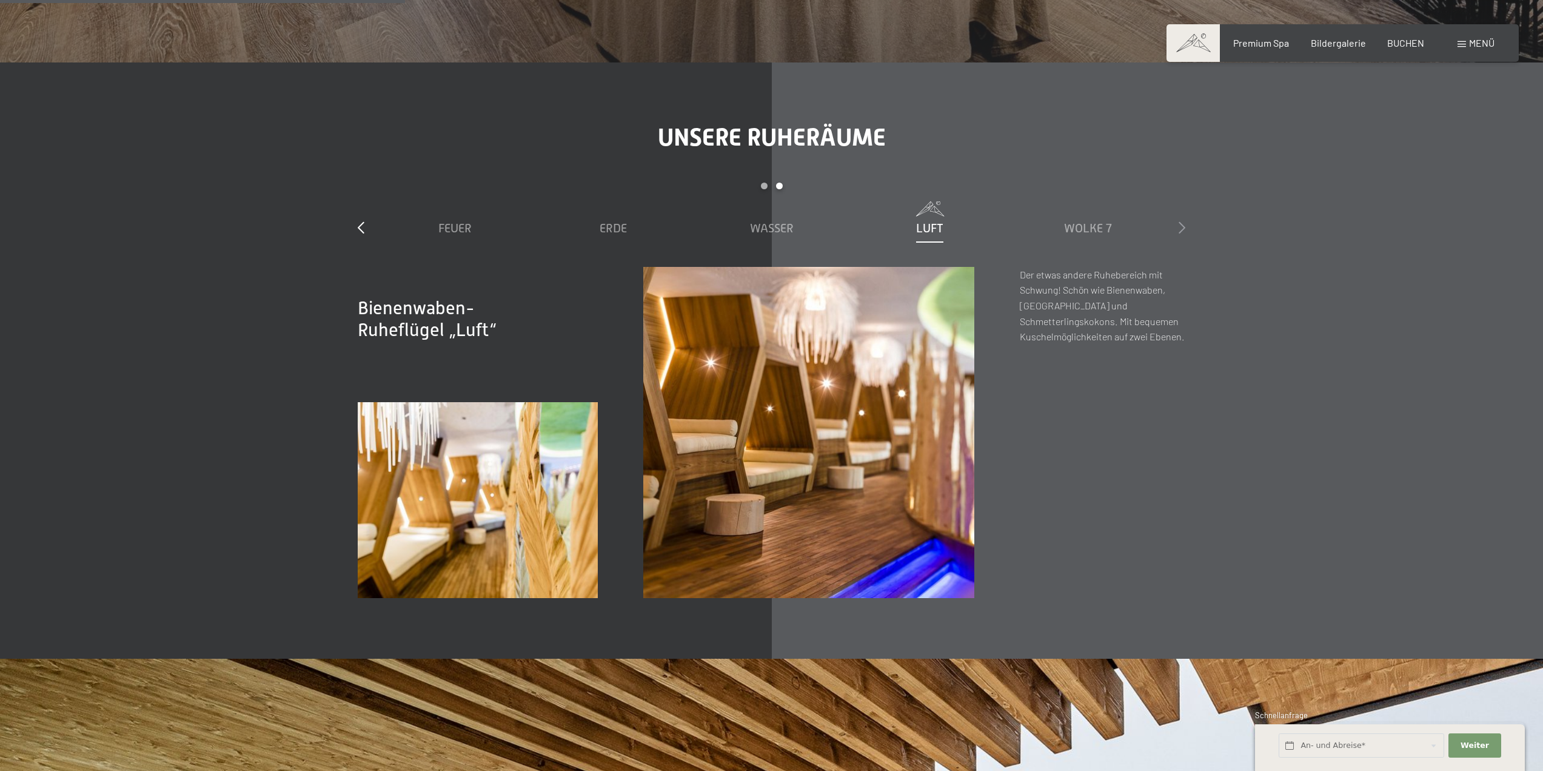
click at [1181, 221] on icon at bounding box center [1182, 227] width 7 height 12
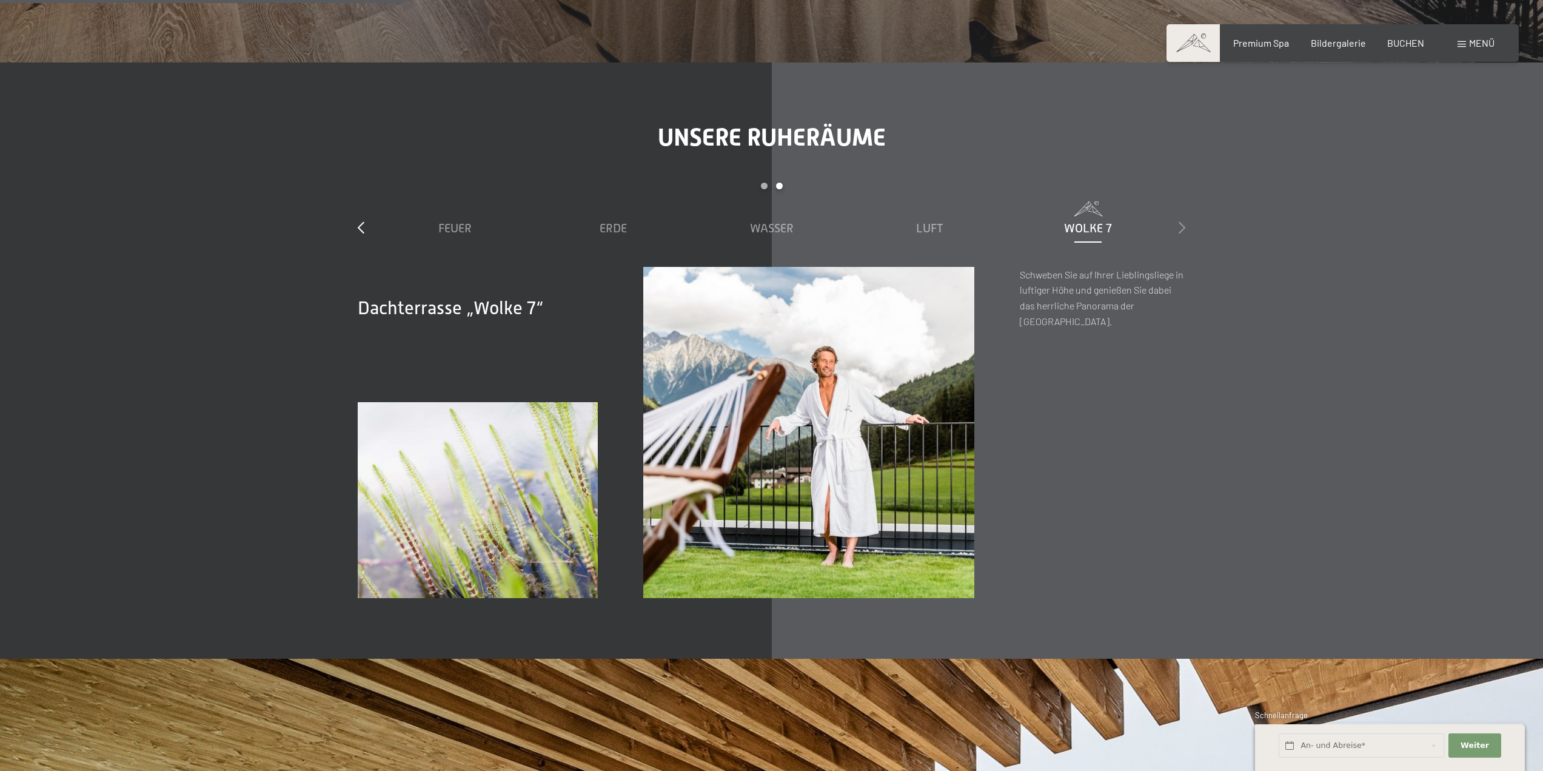
click at [1181, 221] on icon at bounding box center [1182, 227] width 7 height 12
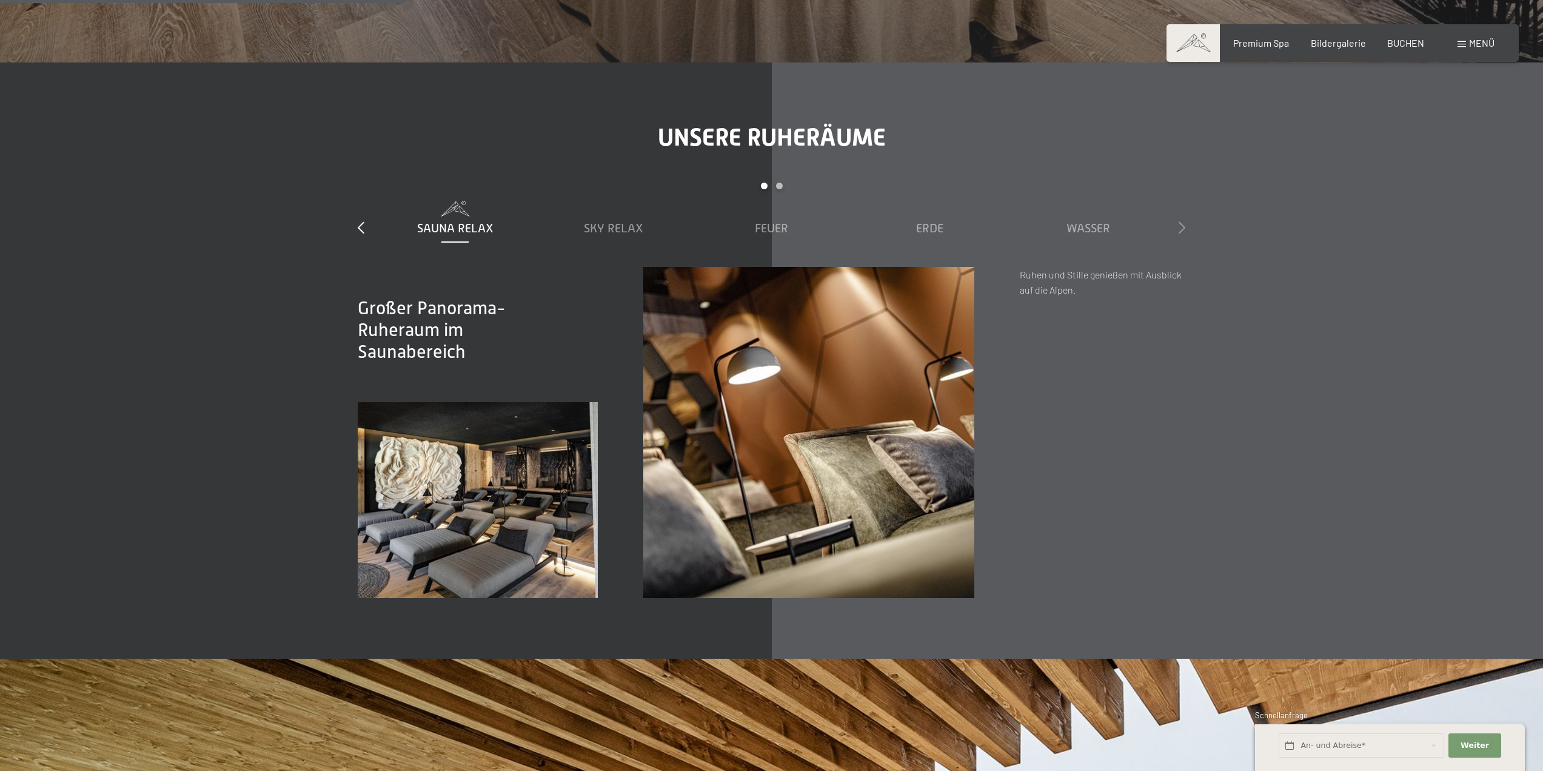
click at [1181, 221] on icon at bounding box center [1182, 227] width 7 height 12
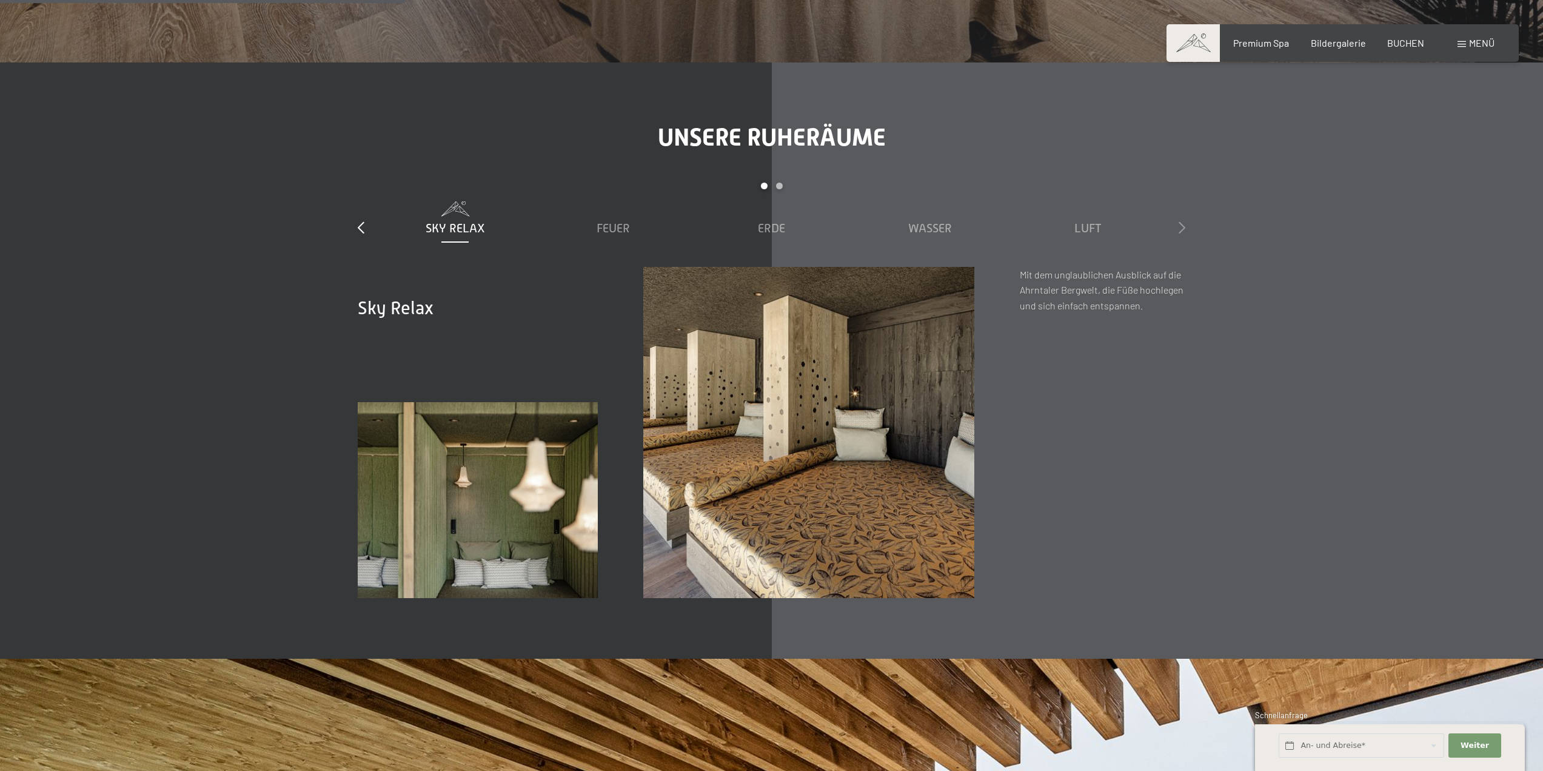
click at [1181, 221] on icon at bounding box center [1182, 227] width 7 height 12
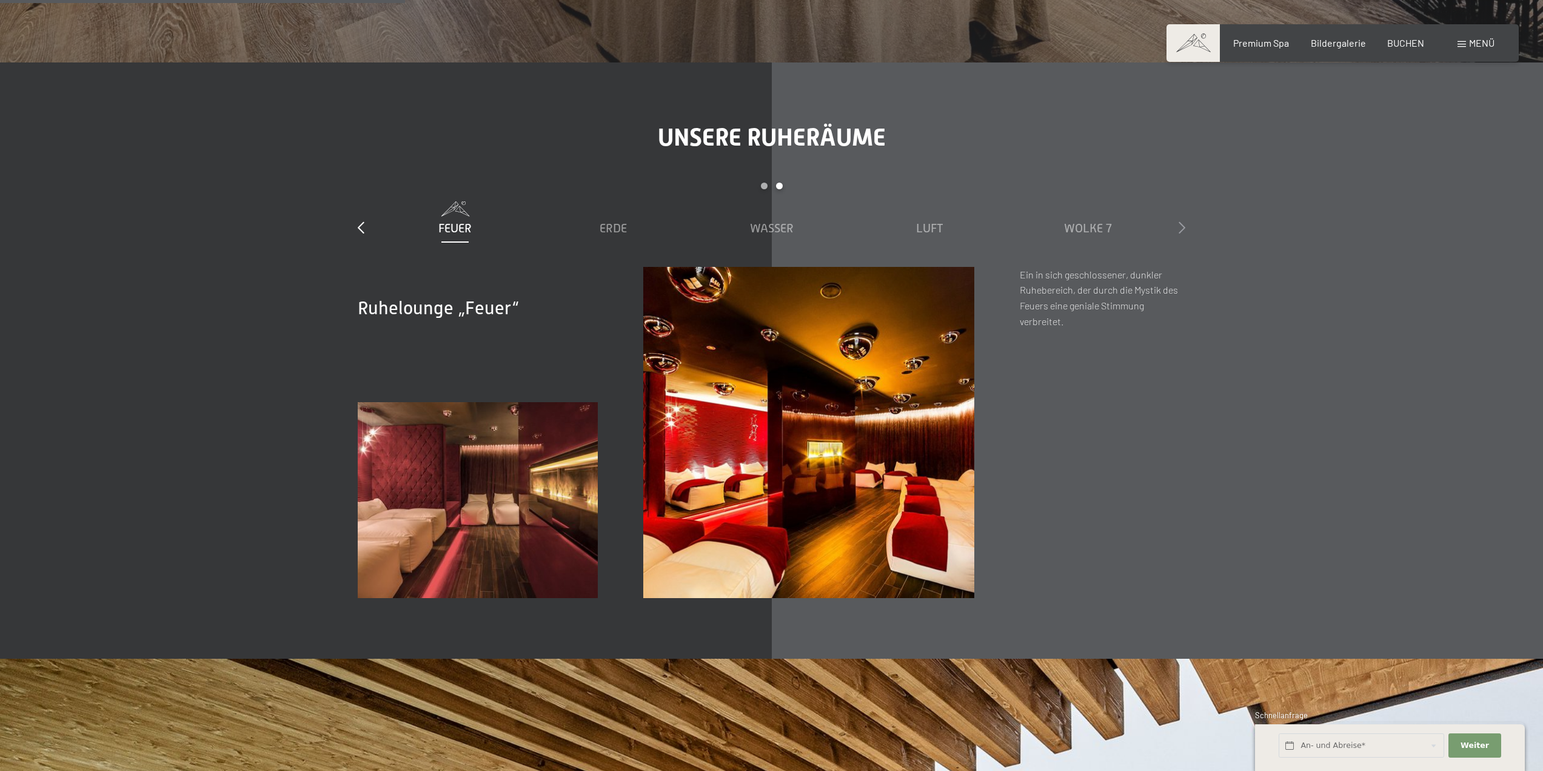
click at [1181, 221] on icon at bounding box center [1182, 227] width 7 height 12
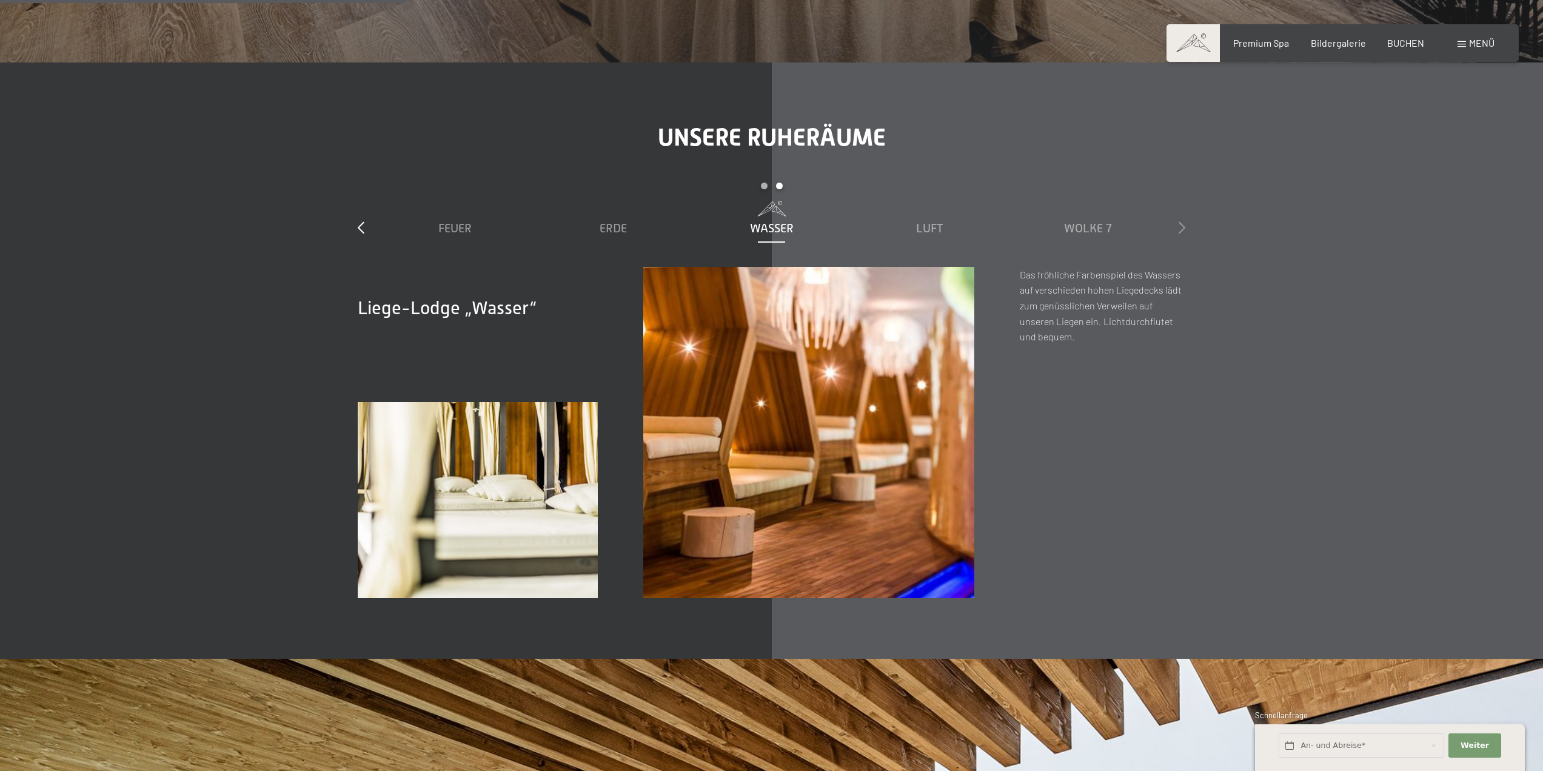
click at [1181, 221] on icon at bounding box center [1182, 227] width 7 height 12
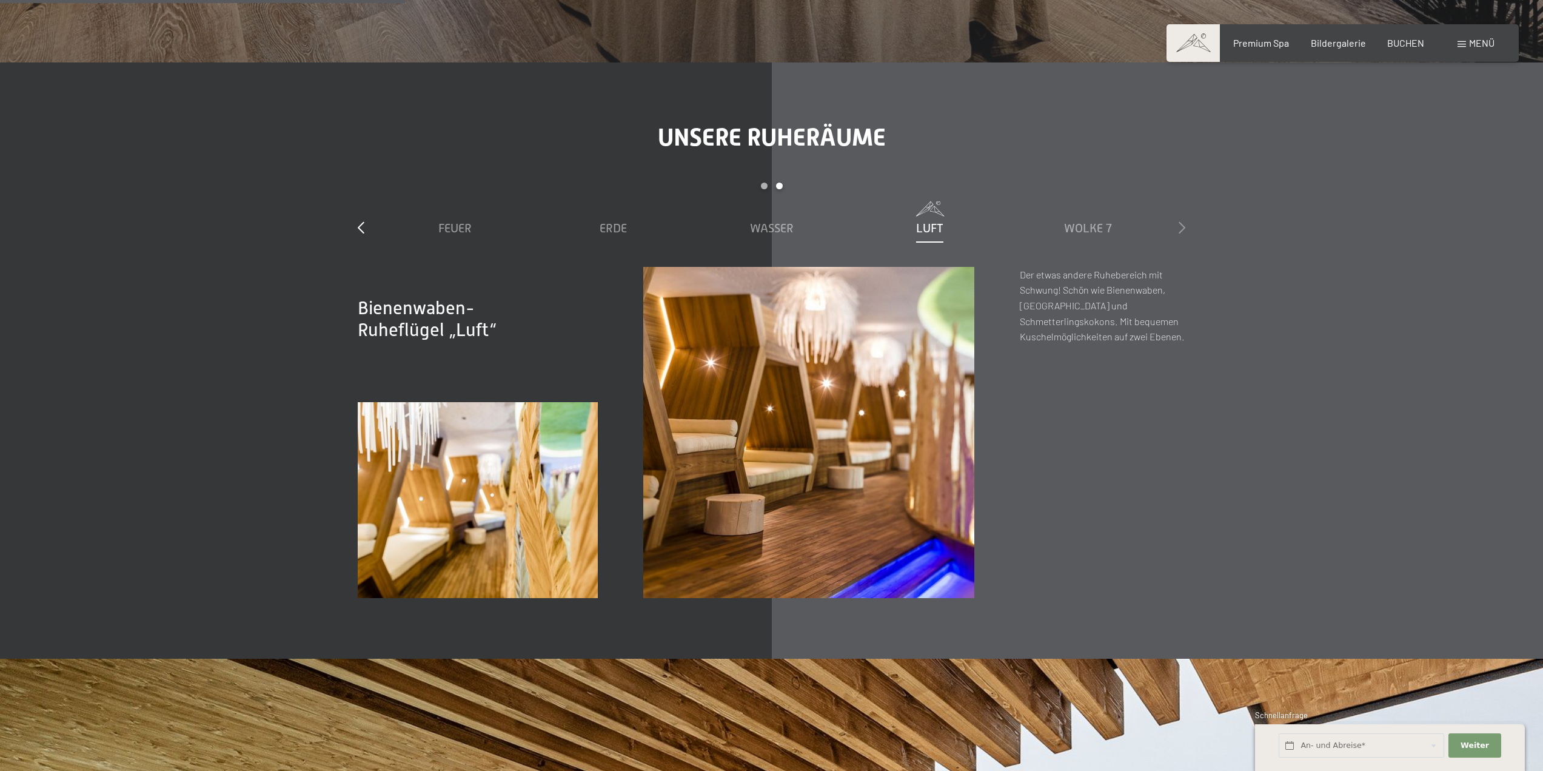
click at [1181, 221] on icon at bounding box center [1182, 227] width 7 height 12
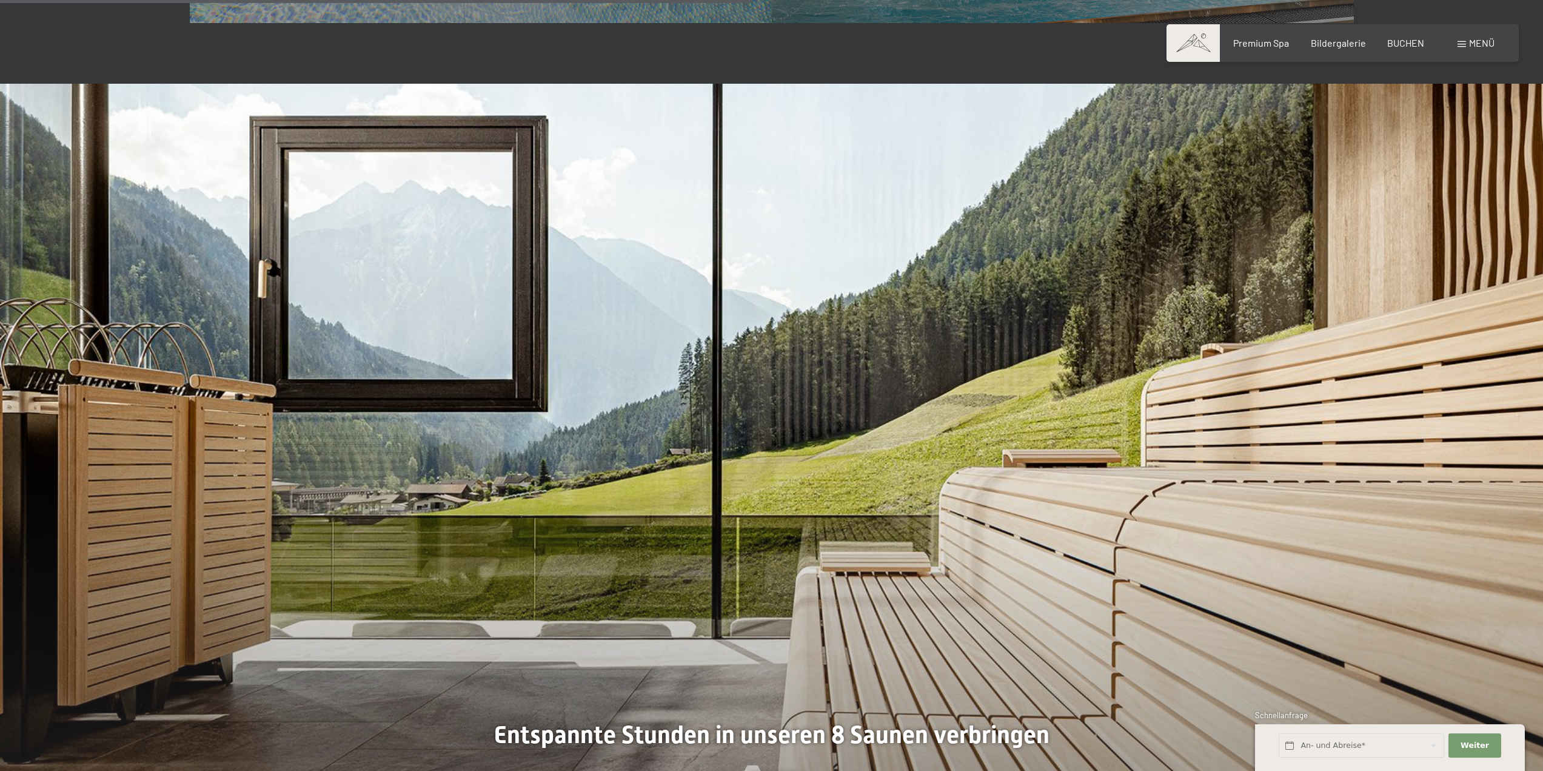
scroll to position [4427, 0]
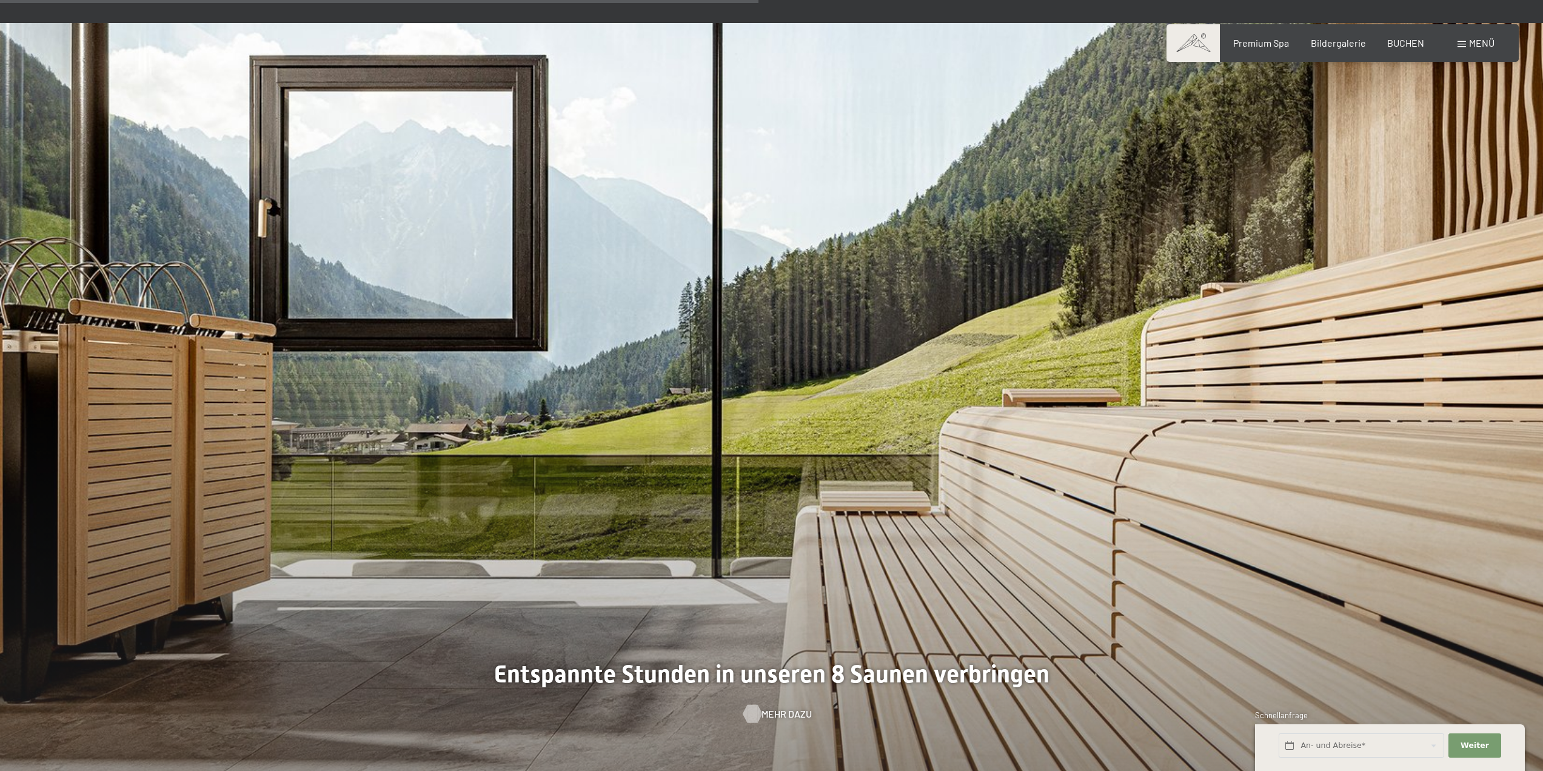
click at [766, 707] on span "Mehr dazu" at bounding box center [787, 713] width 50 height 13
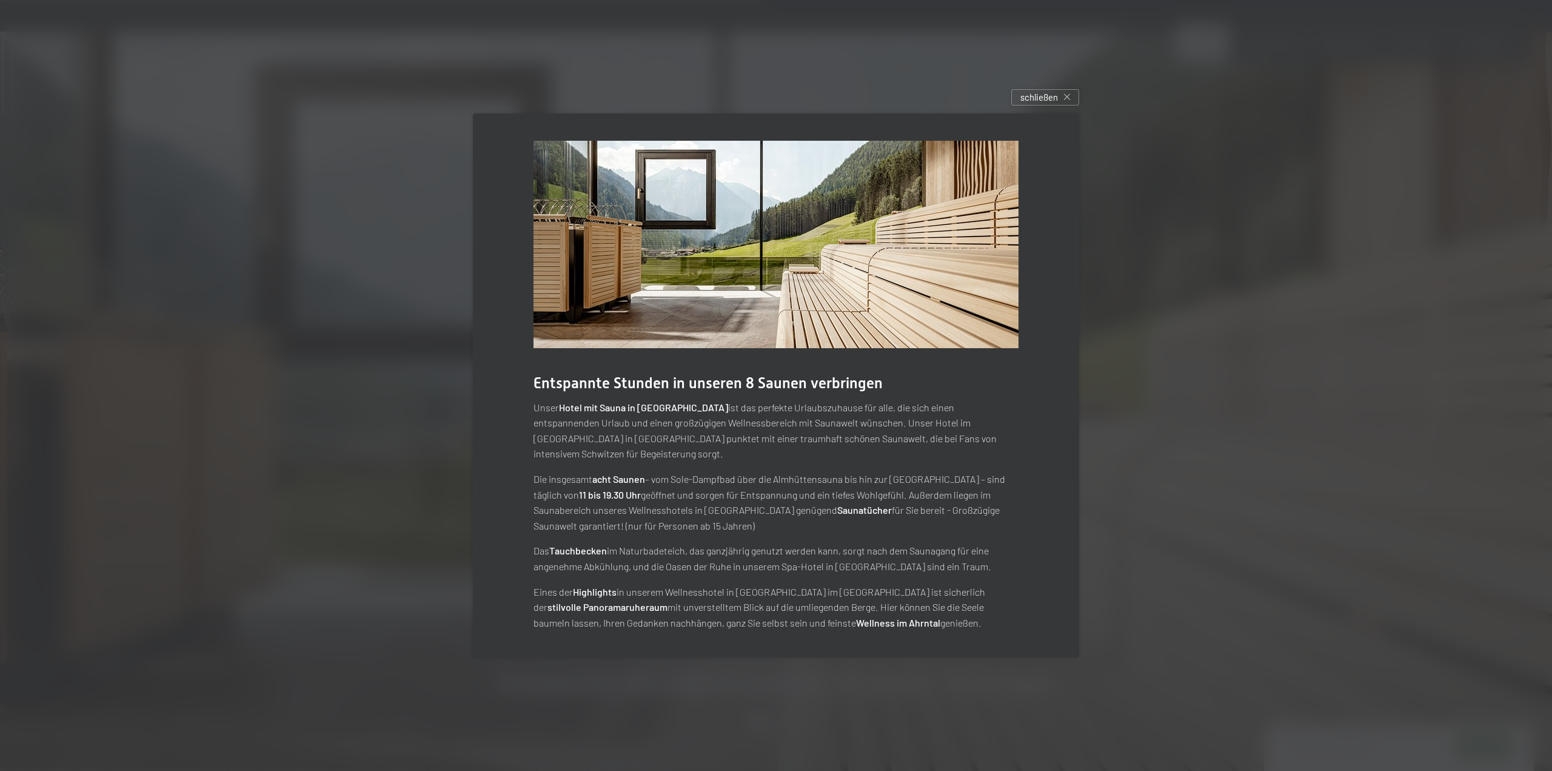
click at [1041, 104] on span "schließen" at bounding box center [1040, 97] width 38 height 13
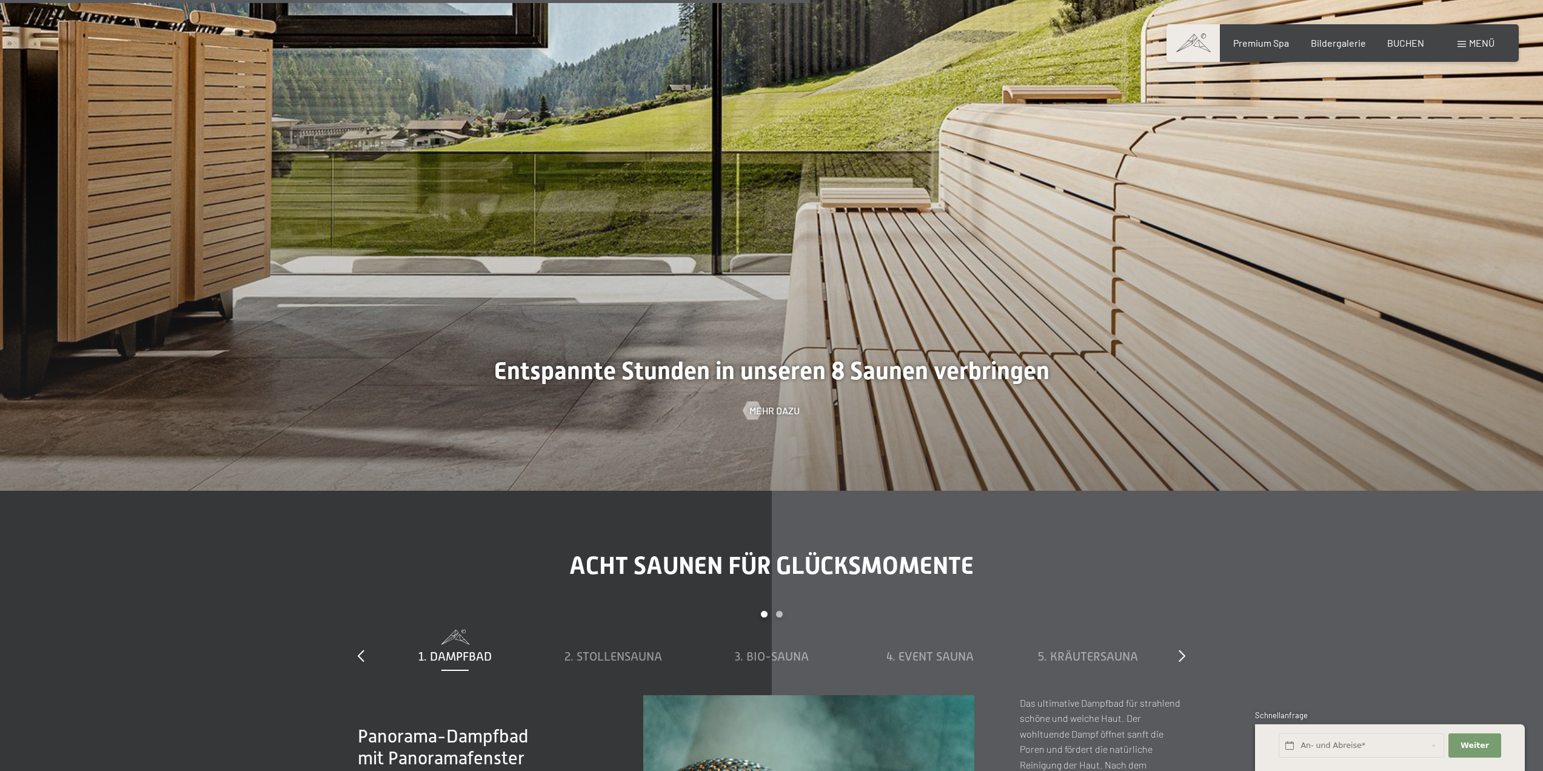
scroll to position [4669, 0]
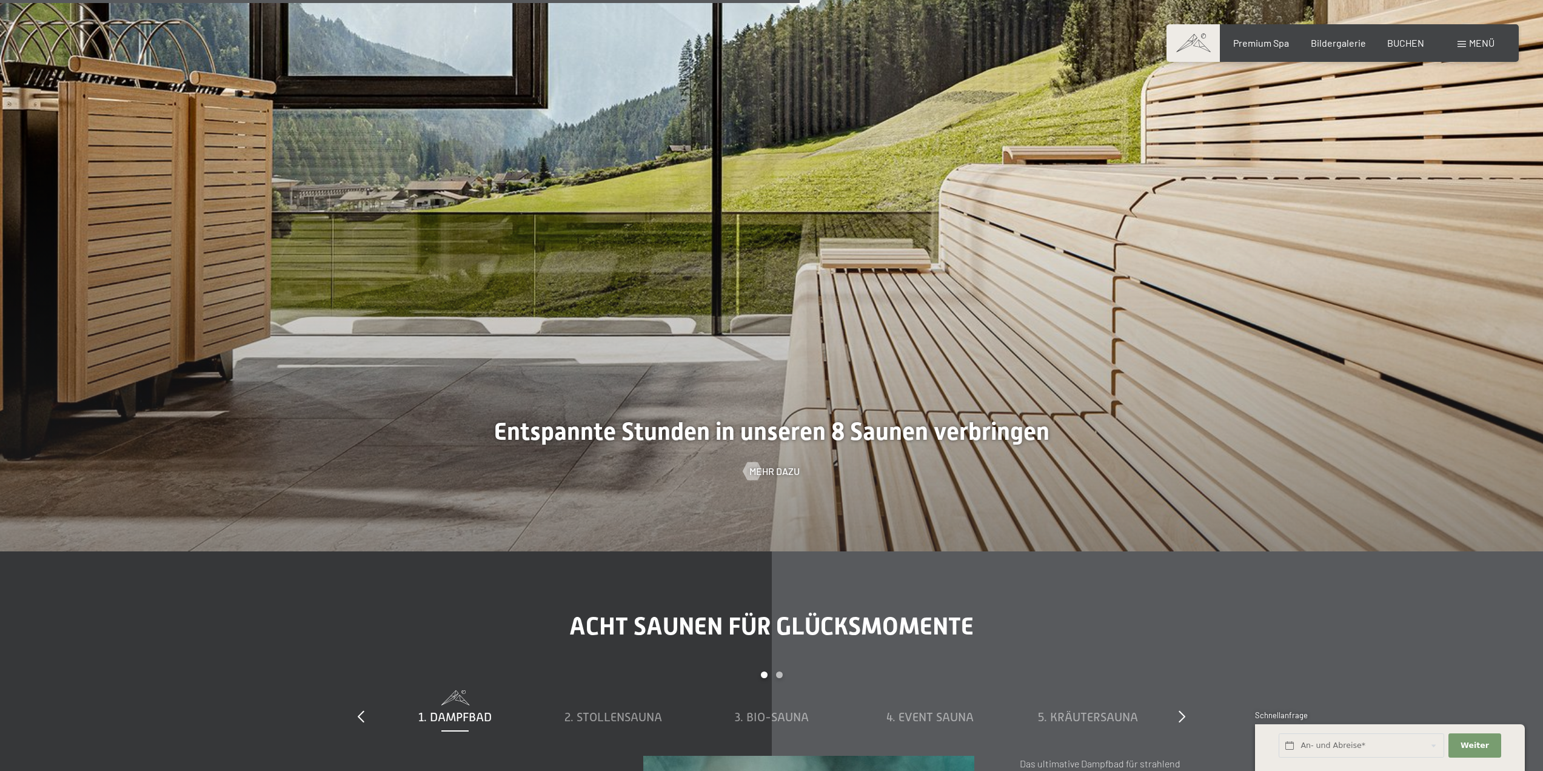
click at [774, 464] on span "Mehr dazu" at bounding box center [774, 470] width 50 height 13
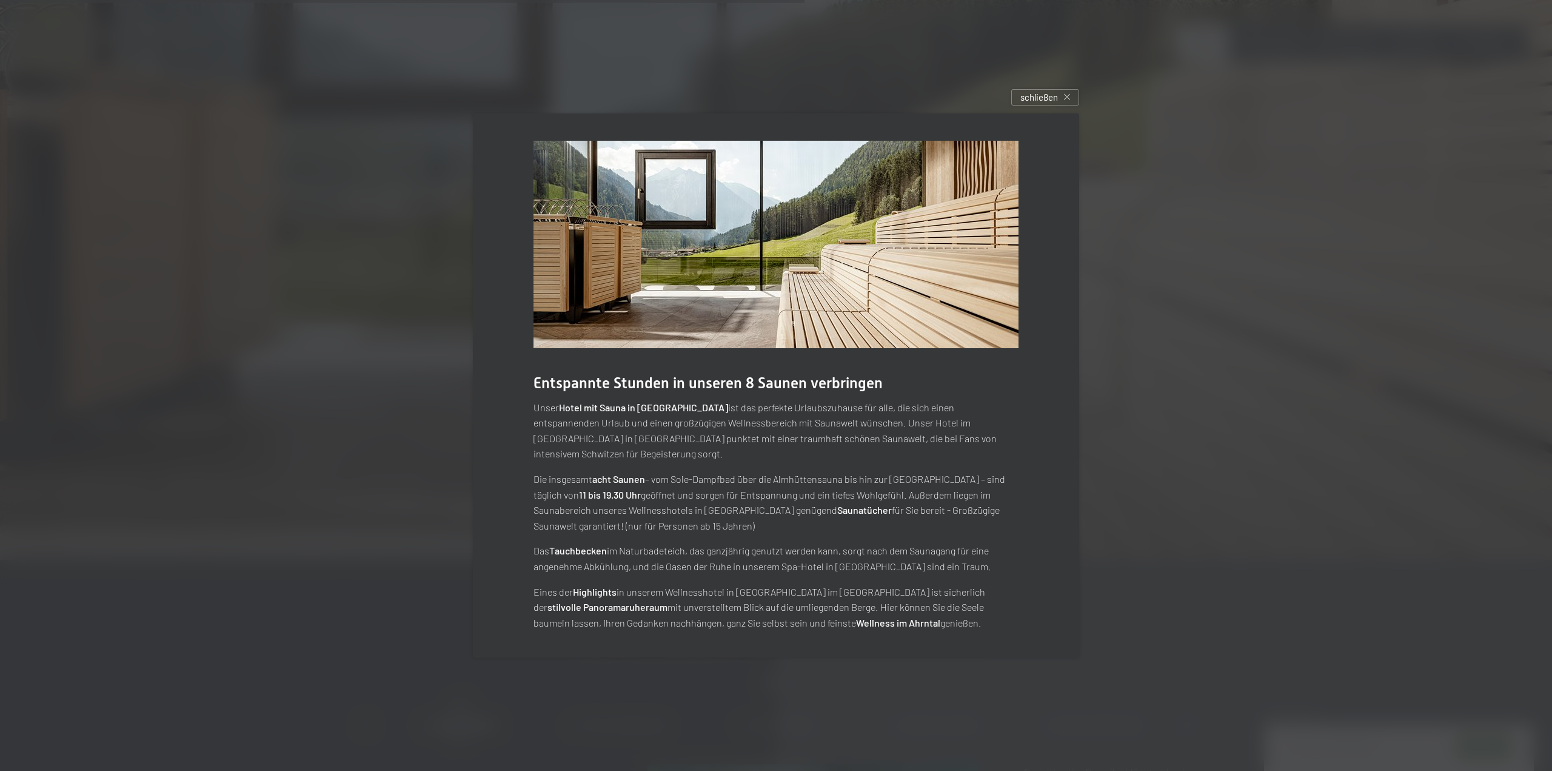
drag, startPoint x: 1038, startPoint y: 106, endPoint x: 1021, endPoint y: 101, distance: 18.4
click at [1038, 104] on span "schließen" at bounding box center [1040, 97] width 38 height 13
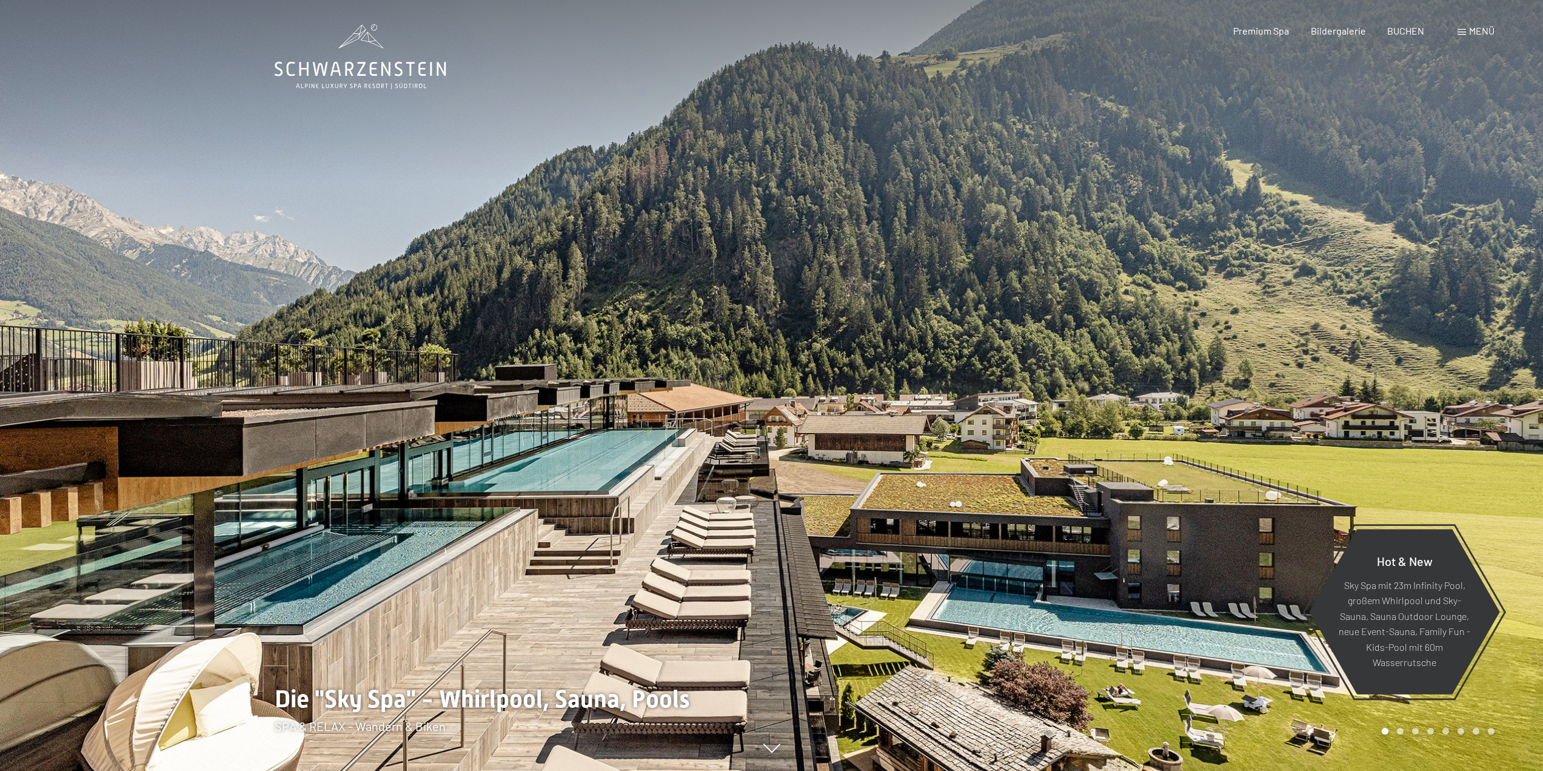
click at [1482, 31] on span "Menü" at bounding box center [1481, 31] width 25 height 12
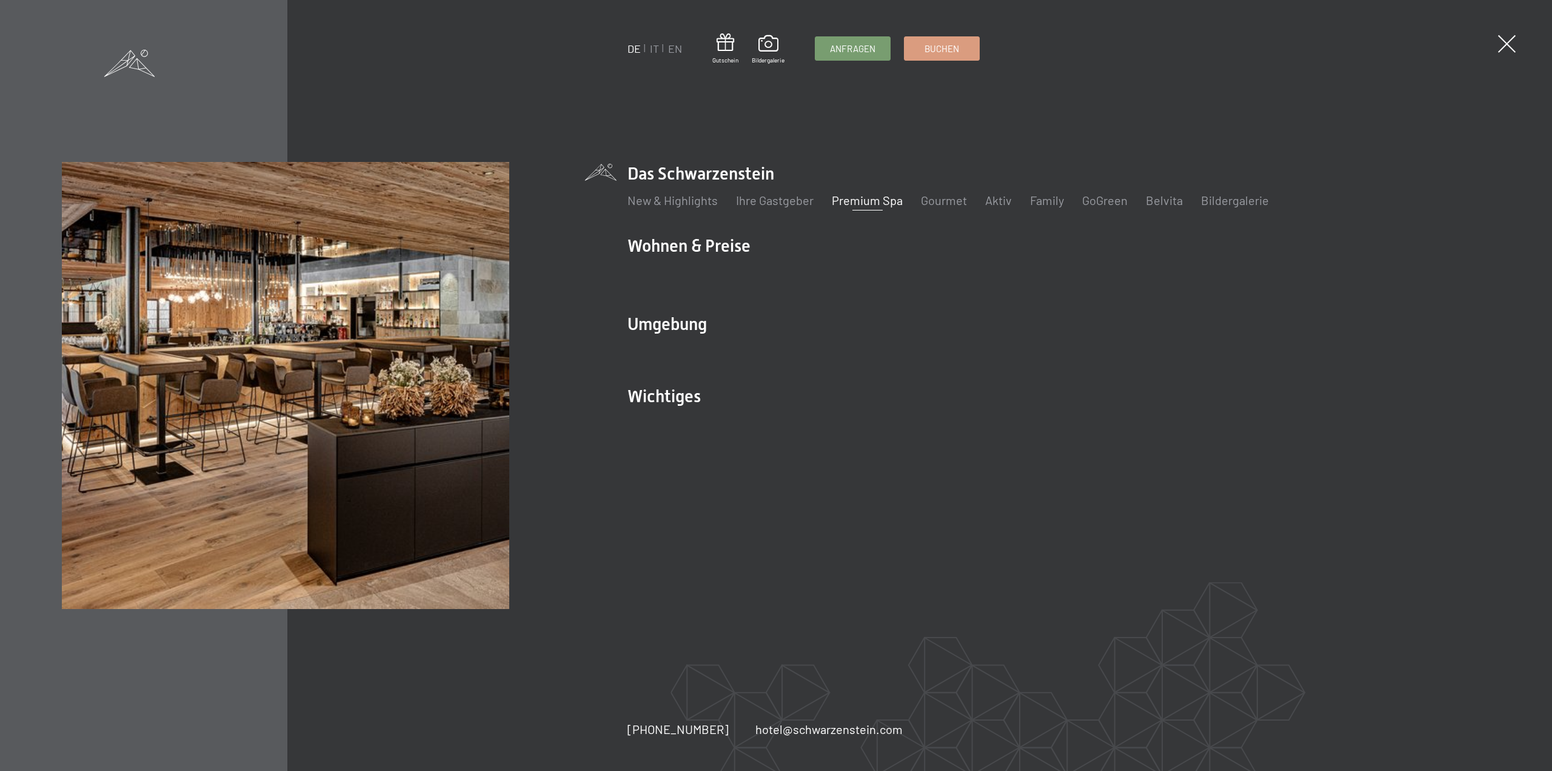
click at [874, 201] on link "Premium Spa" at bounding box center [867, 200] width 71 height 15
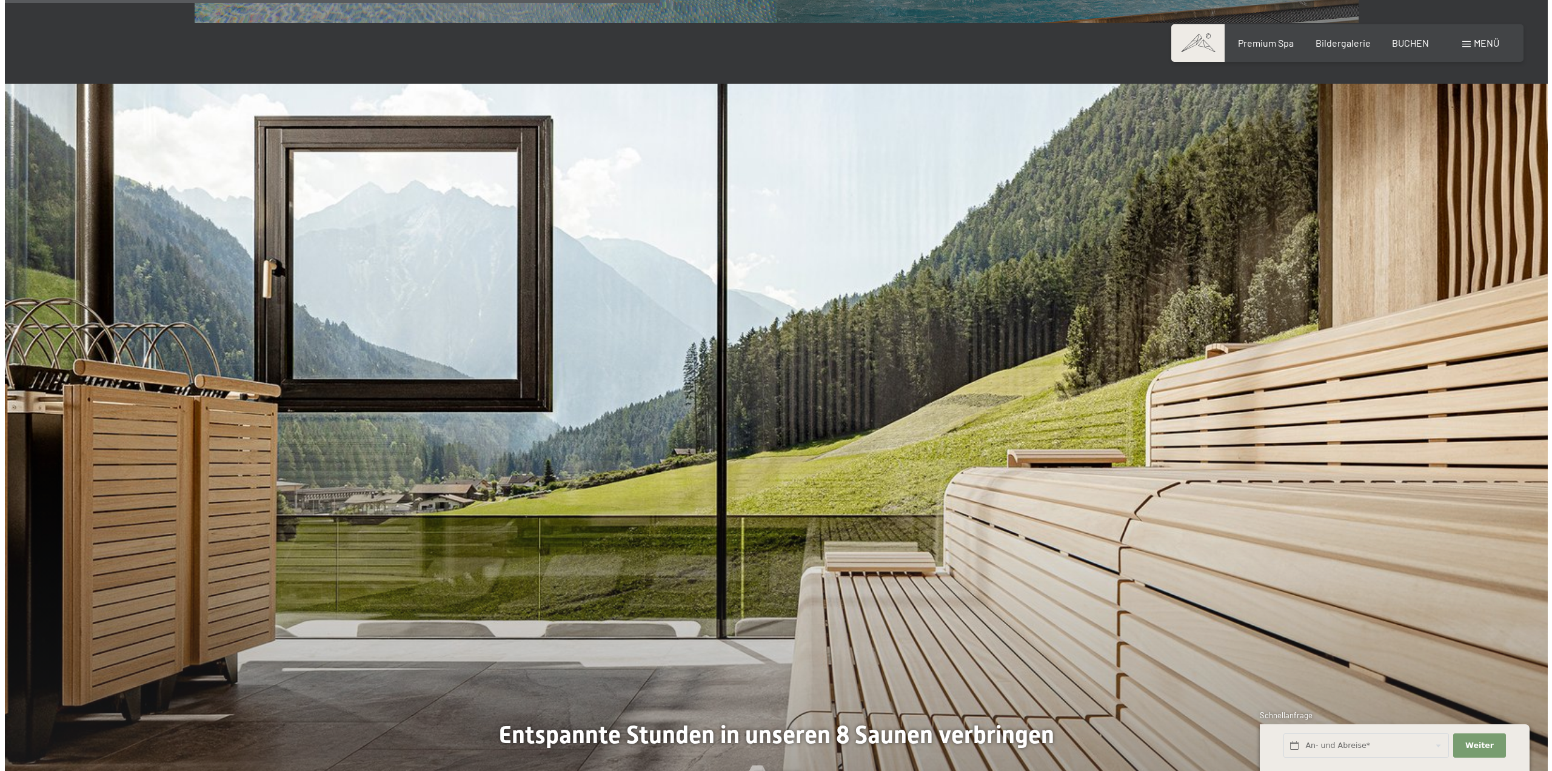
scroll to position [4548, 0]
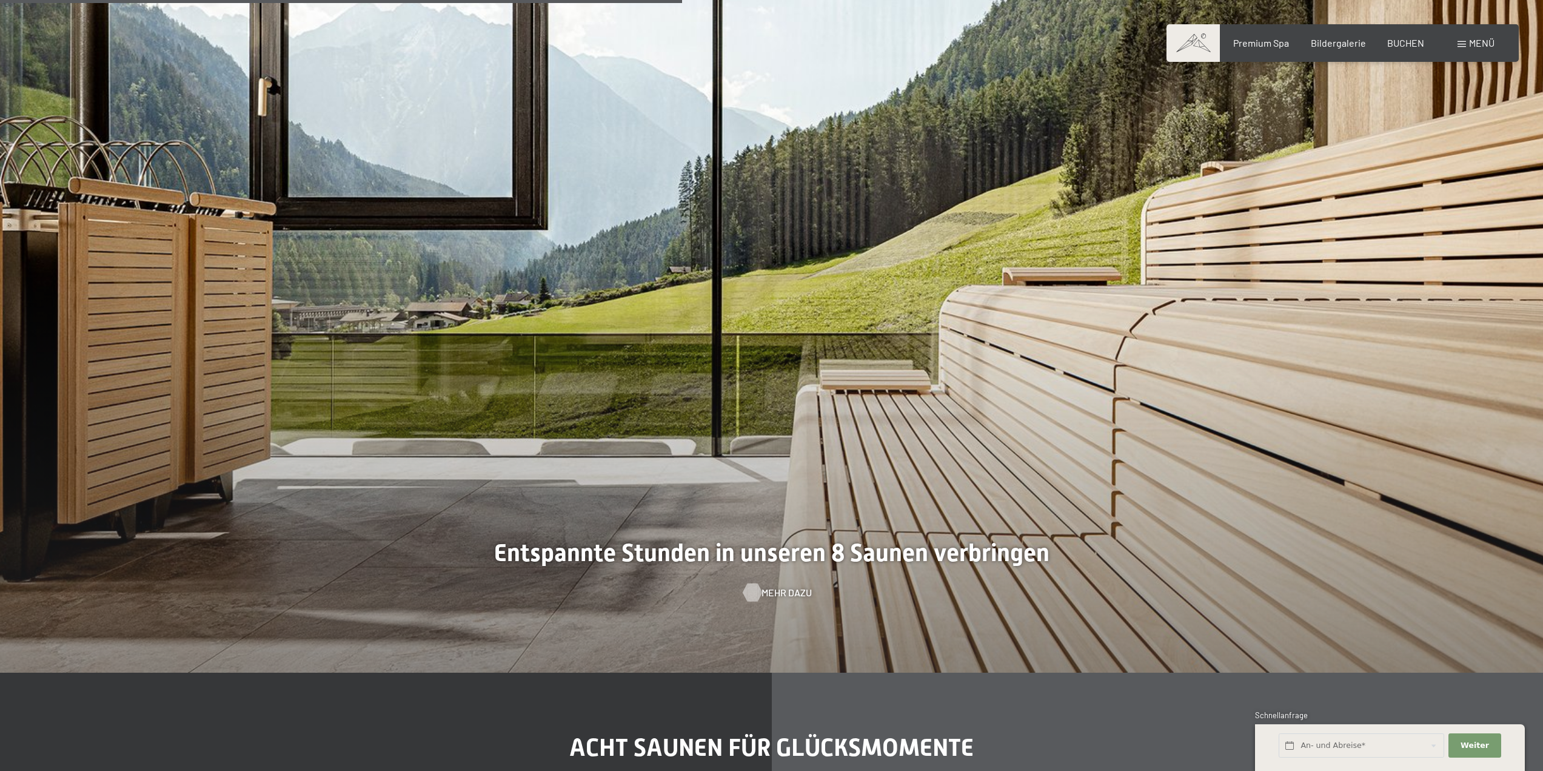
click at [771, 586] on span "Mehr dazu" at bounding box center [787, 592] width 50 height 13
